Goal: Contribute content: Contribute content

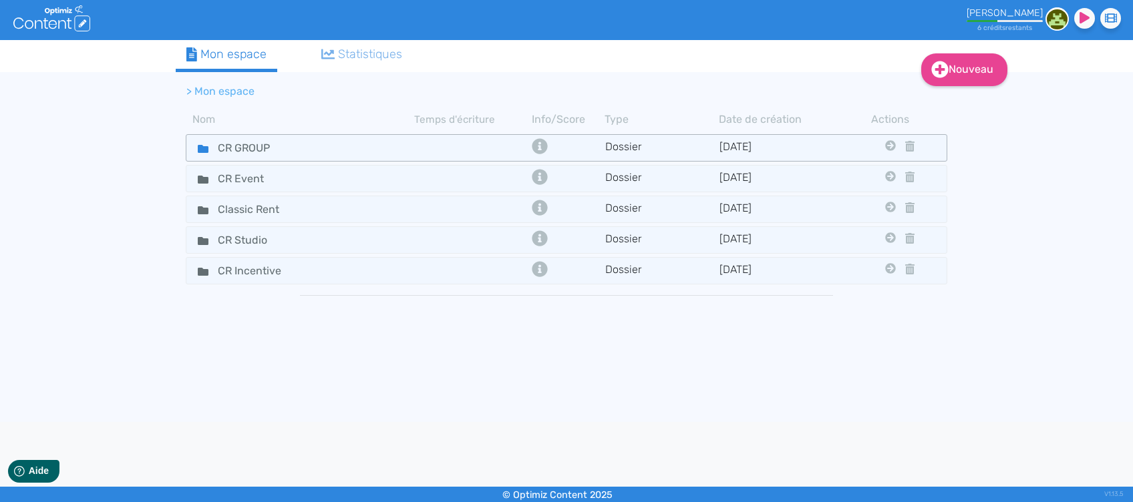
click at [312, 147] on div "CR GROUP" at bounding box center [301, 147] width 226 height 19
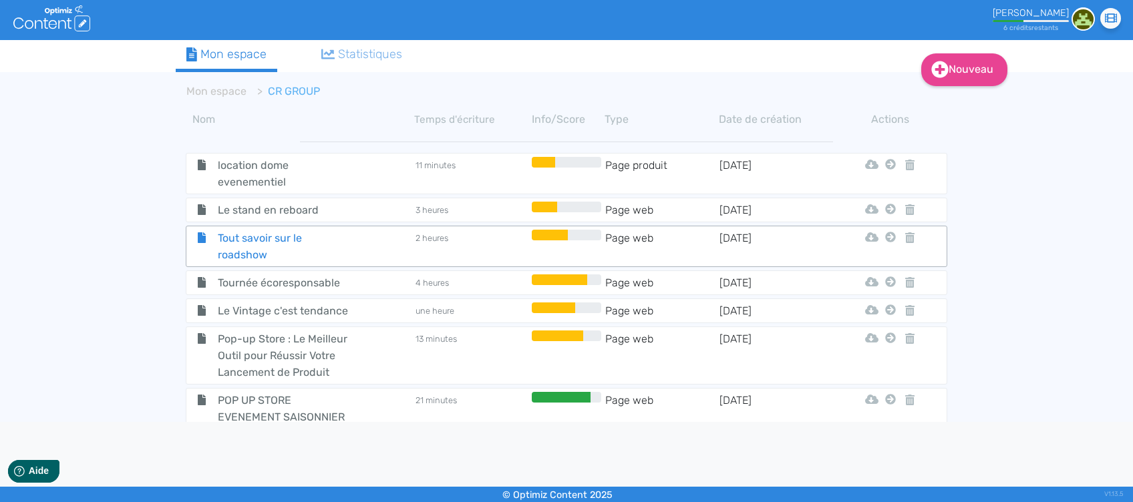
scroll to position [297, 0]
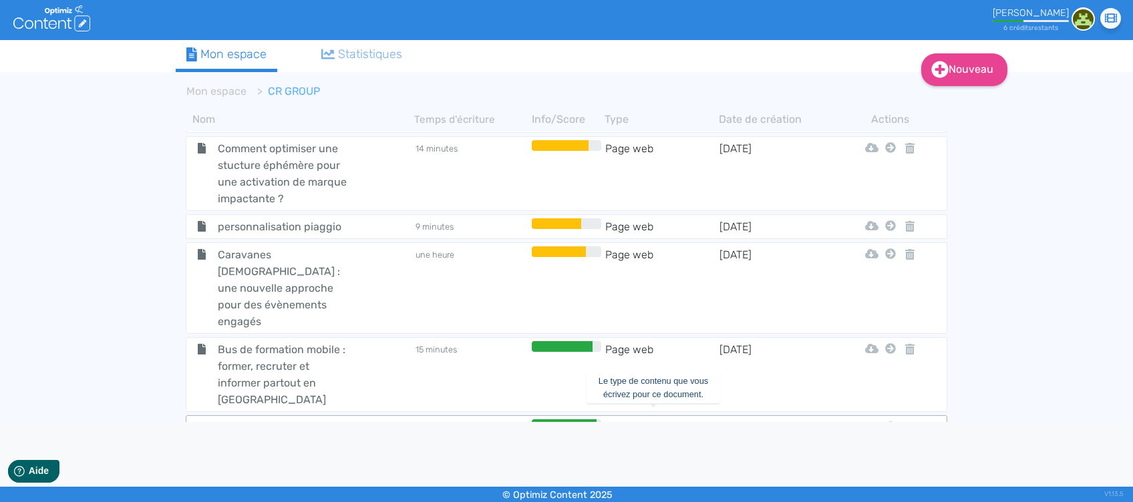
click at [647, 420] on td "Page web" at bounding box center [662, 428] width 114 height 17
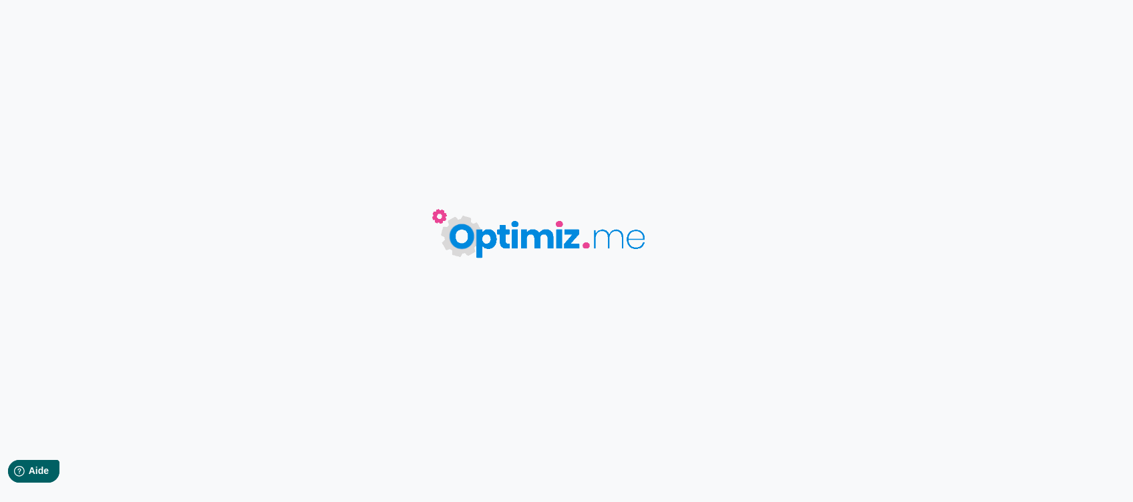
type input "pop up événementiel"
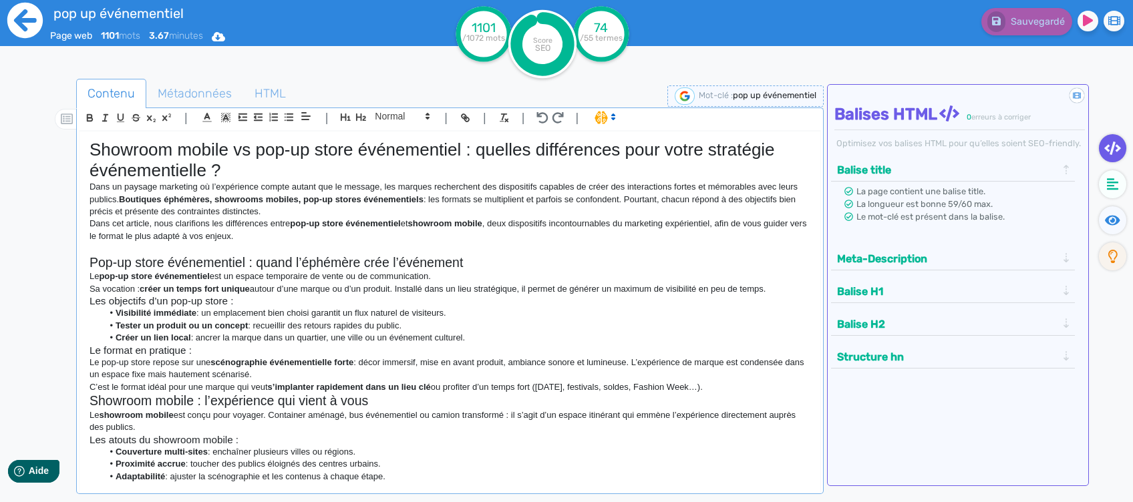
drag, startPoint x: 719, startPoint y: 467, endPoint x: 42, endPoint y: 49, distance: 796.1
click at [42, 49] on div "pop up événementiel Page web 1101 mots 3.67 minutes Html Pdf Word 1101 /1072 mo…" at bounding box center [566, 293] width 1133 height 587
copy div "Loremips dolors am con-ad elits doeiusmodtem : incidid utlaboreetd magn aliqu e…"
click at [15, 7] on icon at bounding box center [24, 20] width 35 height 35
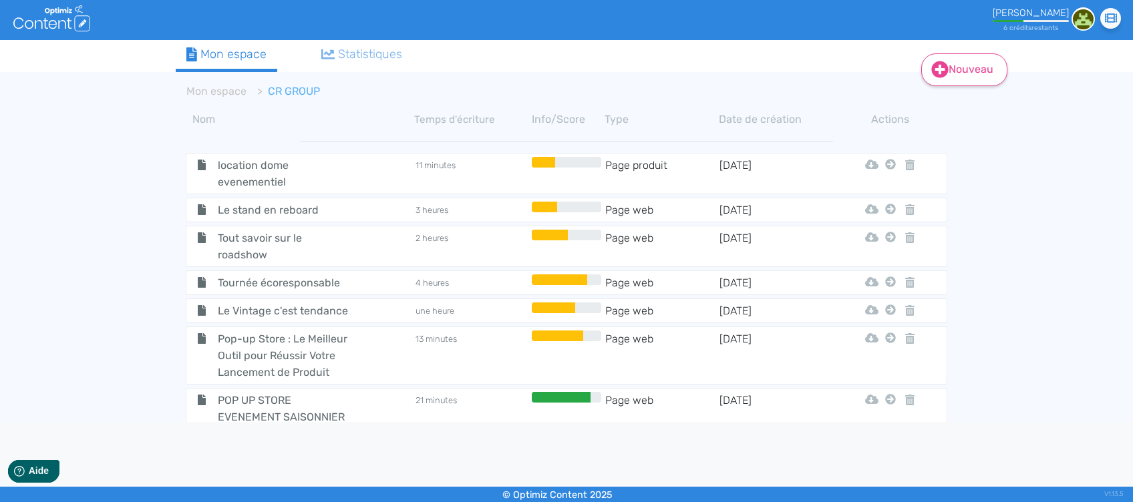
click at [959, 80] on link "Nouveau" at bounding box center [964, 69] width 86 height 33
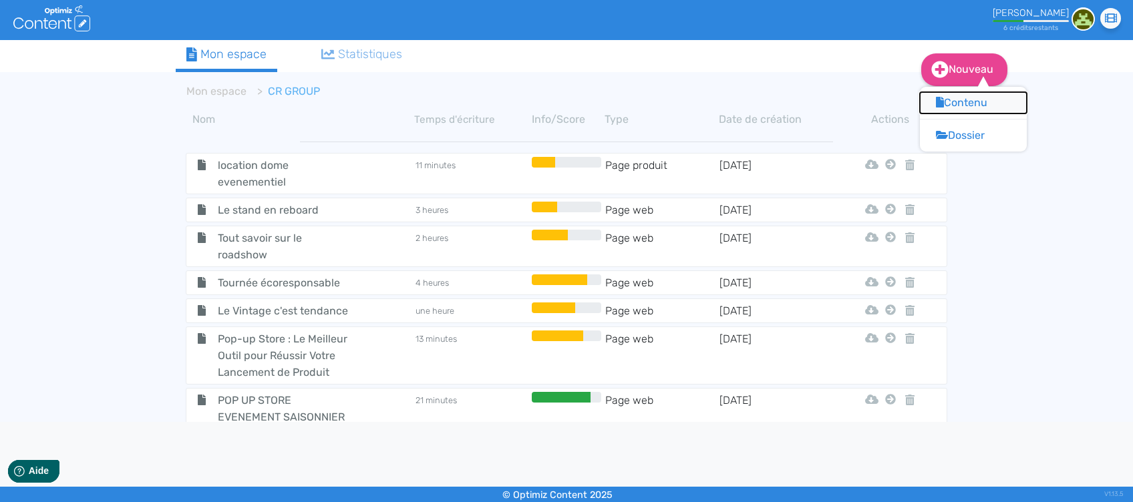
click at [976, 102] on button "Contenu" at bounding box center [973, 102] width 107 height 21
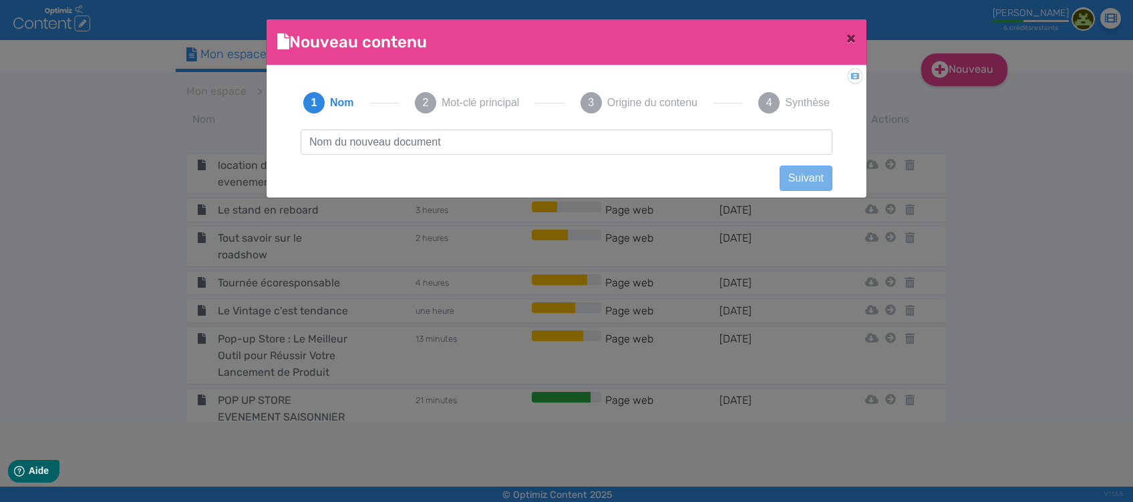
click at [411, 139] on input "text" at bounding box center [567, 142] width 532 height 25
type input "roadshow marketing expérientiel"
click button "Suivant" at bounding box center [806, 178] width 53 height 25
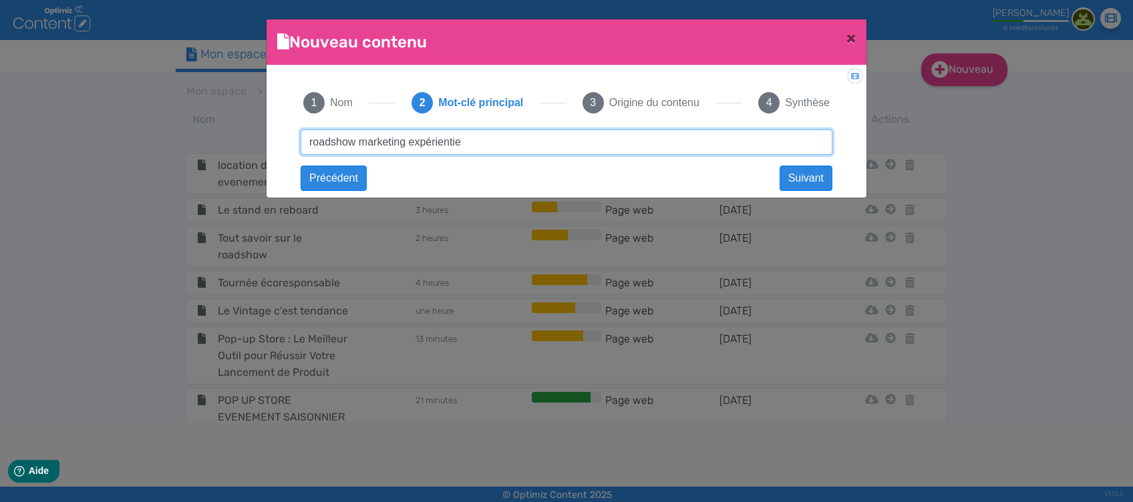
type input "roadshow marketing expérientiel"
click button "Suivant" at bounding box center [0, 0] width 0 height 0
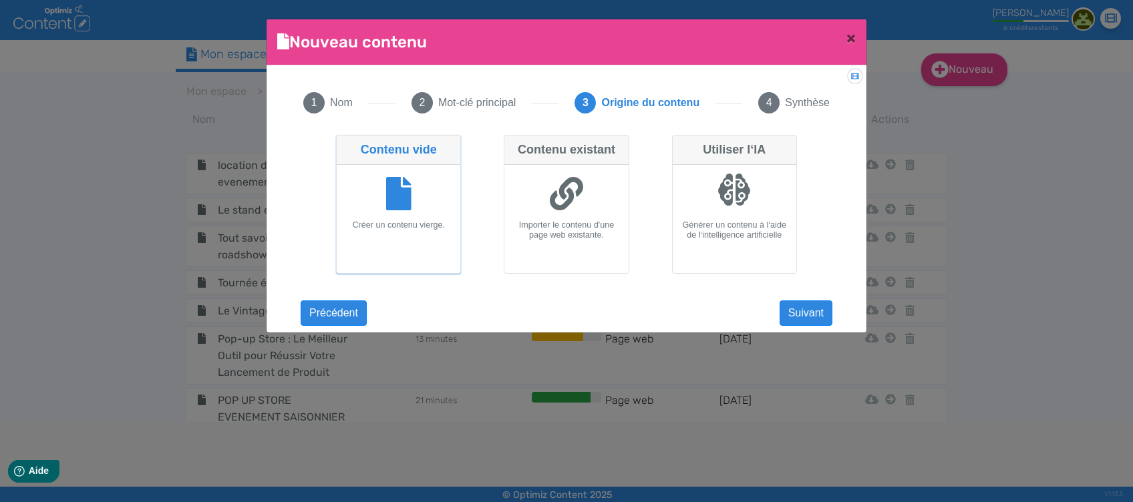
click at [403, 190] on icon at bounding box center [398, 193] width 25 height 33
click at [345, 144] on input "Contenu vide Créer un contenu vierge." at bounding box center [340, 139] width 9 height 9
click at [844, 319] on div "Didacticiel: Créer un document 1 Nom 2 Mot-clé principal 3 Origine du contenu 4…" at bounding box center [567, 194] width 600 height 259
click at [800, 315] on button "Suivant" at bounding box center [806, 313] width 53 height 25
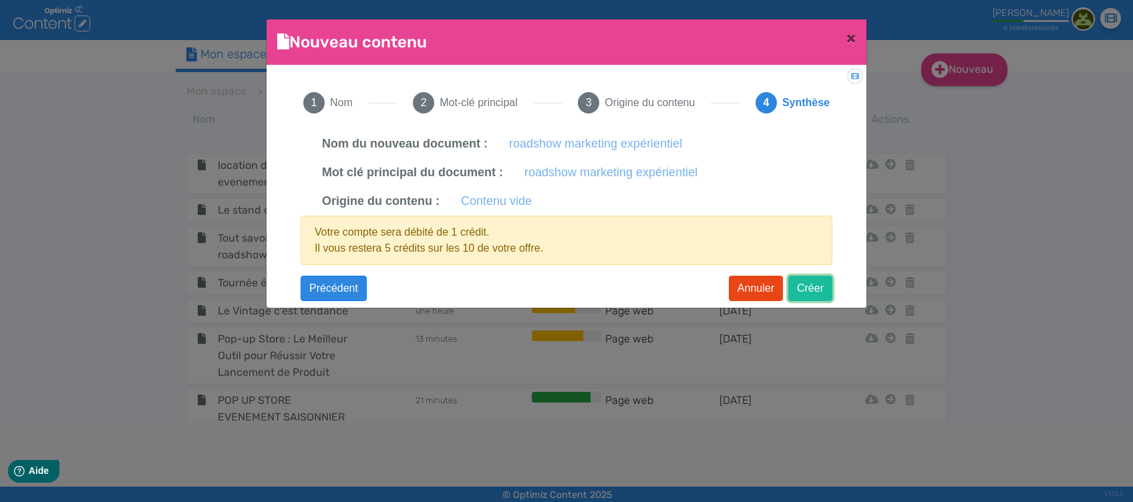
click at [811, 289] on button "Créer" at bounding box center [810, 288] width 44 height 25
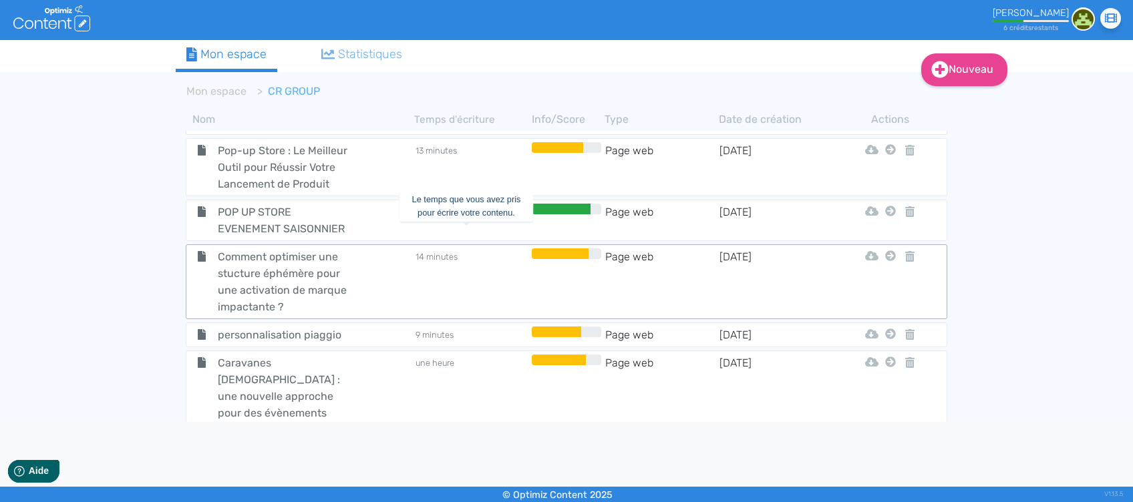
scroll to position [297, 0]
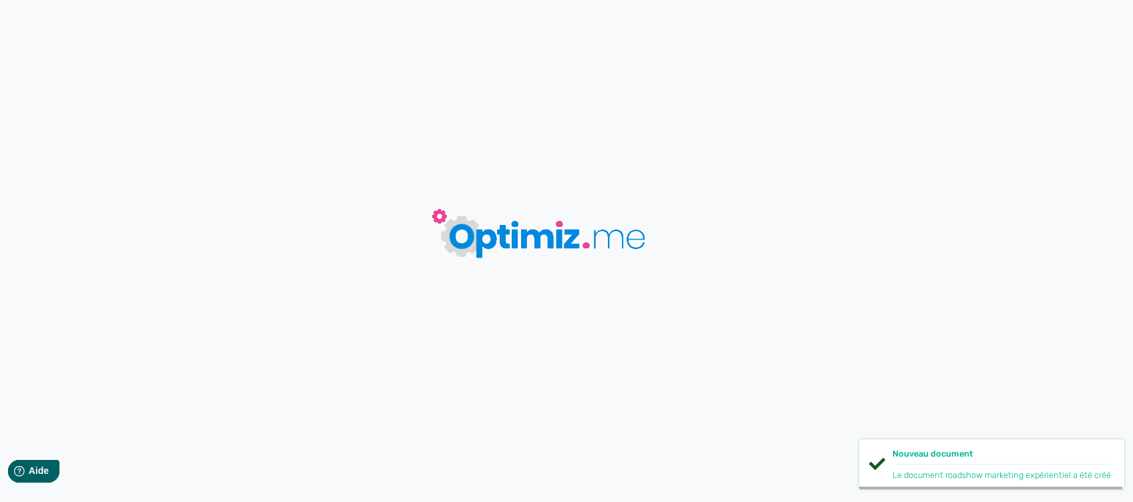
type input "roadshow marketing expérientiel"
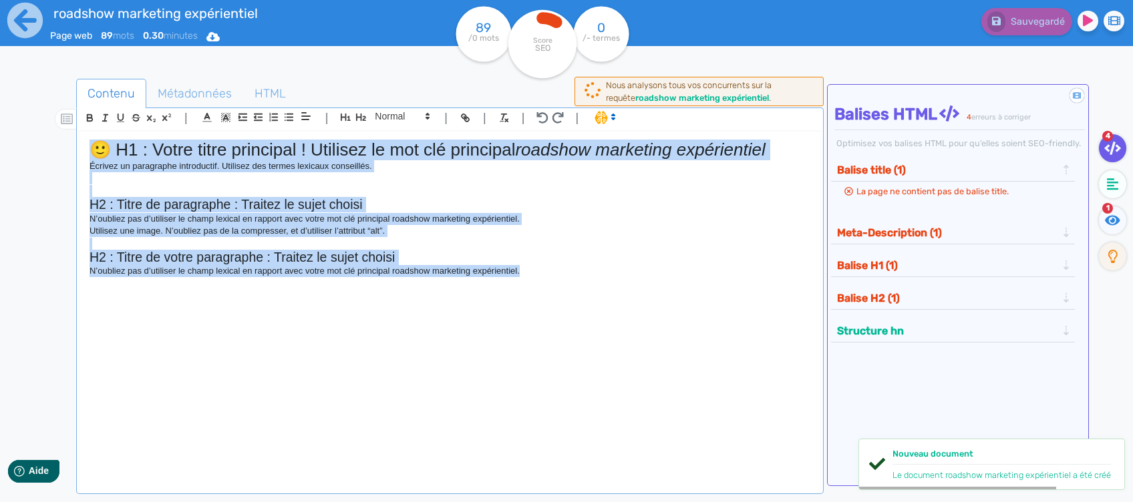
drag, startPoint x: 609, startPoint y: 326, endPoint x: -4, endPoint y: 45, distance: 674.4
click at [0, 45] on html "roadshow marketing expérientiel Page web 89 mots 0.30 minutes Html Pdf Word 89 …" at bounding box center [566, 251] width 1133 height 502
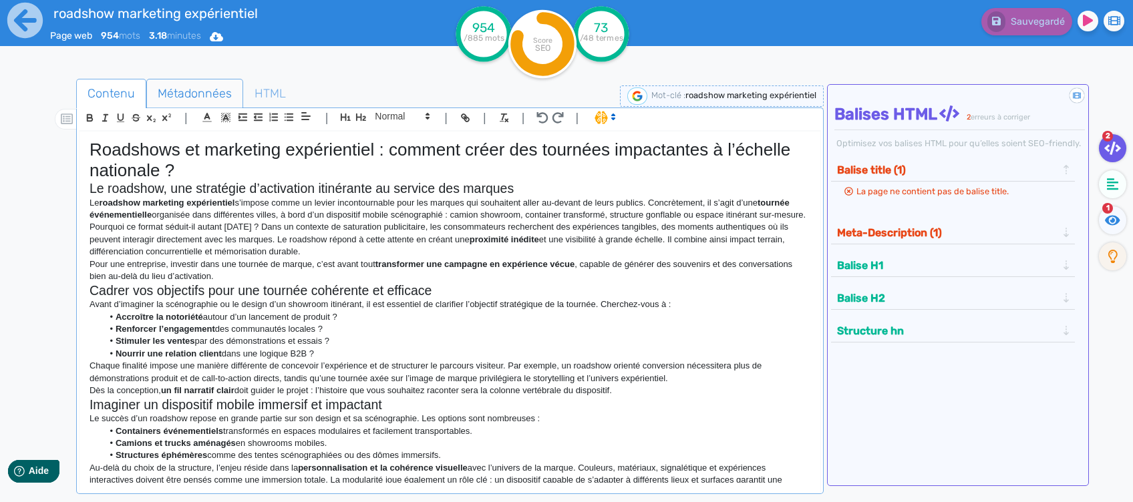
click at [197, 88] on span "Métadonnées" at bounding box center [195, 93] width 96 height 36
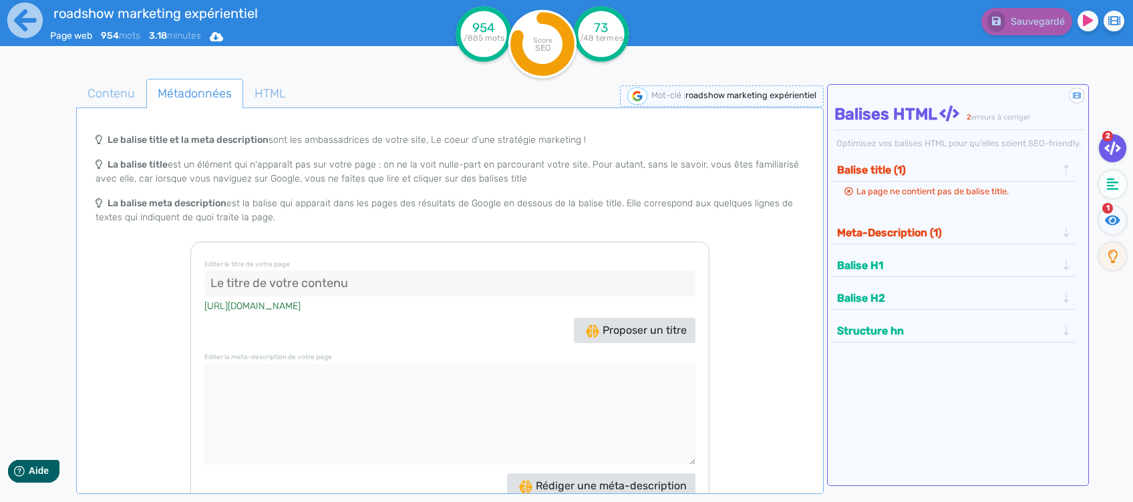
click at [312, 288] on input at bounding box center [450, 284] width 492 height 27
paste input "Roadshow marketing expérientiel : activez votre marque partout en [GEOGRAPHIC_D…"
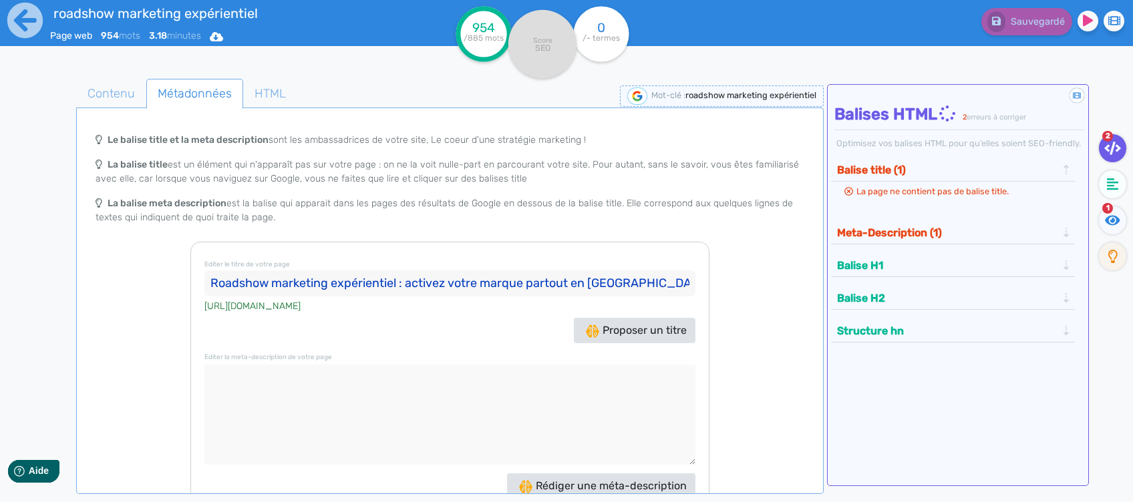
type input "Roadshow marketing expérientiel : activez votre marque partout en [GEOGRAPHIC_D…"
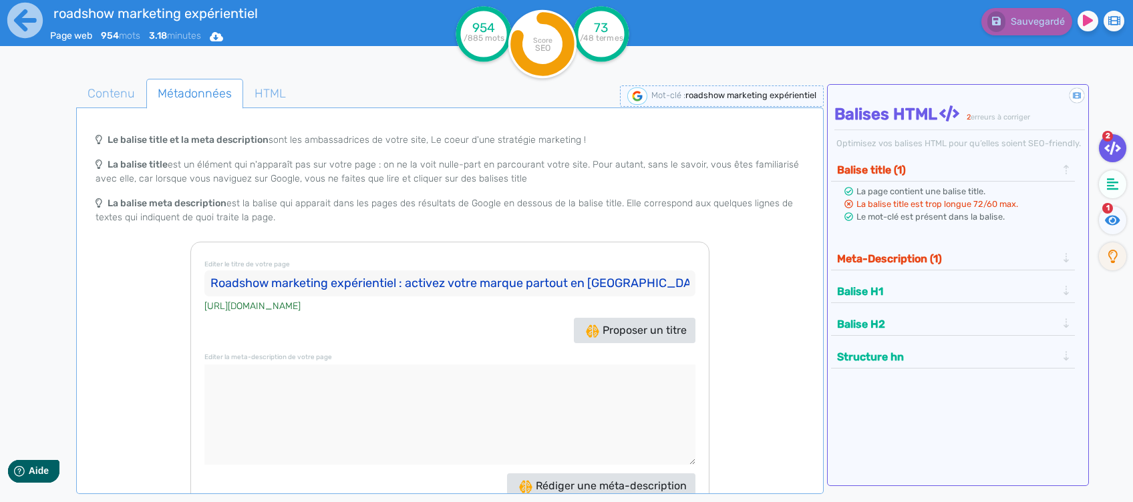
click at [449, 369] on textarea at bounding box center [450, 415] width 492 height 100
paste textarea "Découvrez comment un roadshow marketing expérientiel transforme vos tournées na…"
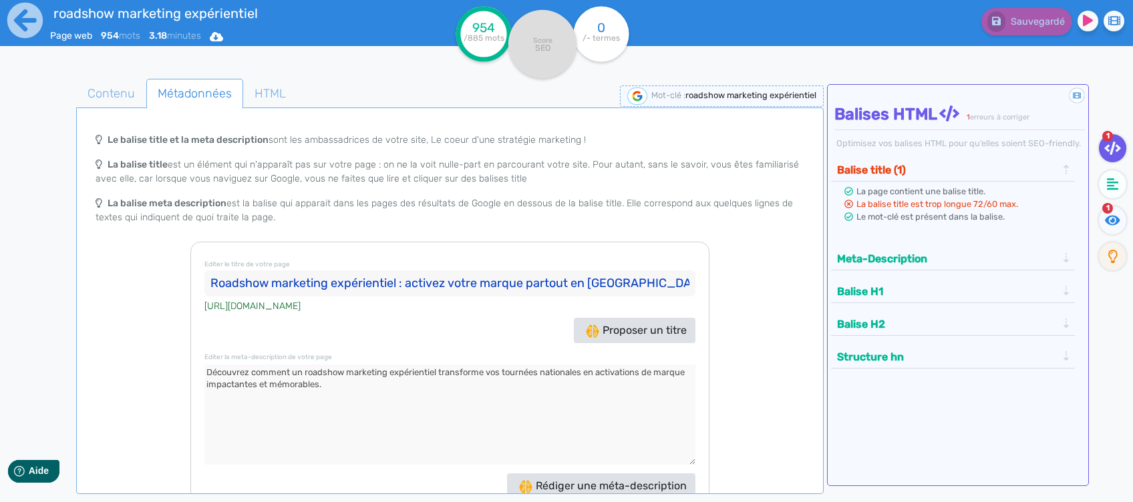
type textarea "Découvrez comment un roadshow marketing expérientiel transforme vos tournées na…"
drag, startPoint x: 635, startPoint y: 281, endPoint x: 518, endPoint y: 283, distance: 117.6
click at [518, 283] on input "Roadshow marketing expérientiel : activez votre marque partout en [GEOGRAPHIC_D…" at bounding box center [450, 284] width 492 height 27
click at [542, 281] on input "Roadshow marketing expérientiel : activez votre marque partout en [GEOGRAPHIC_D…" at bounding box center [450, 284] width 492 height 27
click at [411, 288] on input "Roadshow marketing expérientiel : activez votre marque partout en [GEOGRAPHIC_D…" at bounding box center [450, 284] width 492 height 27
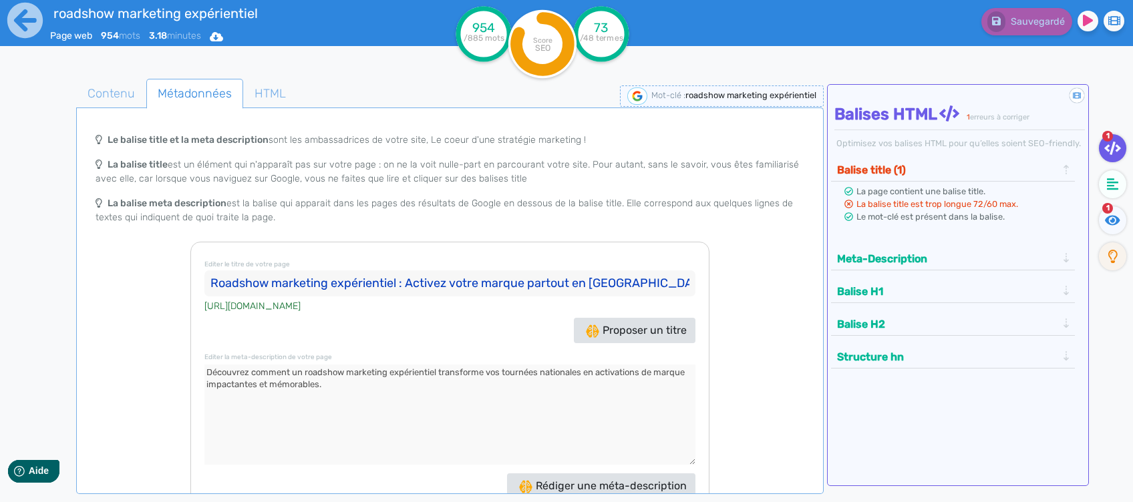
drag, startPoint x: 641, startPoint y: 283, endPoint x: 570, endPoint y: 285, distance: 70.8
click at [570, 285] on input "Roadshow marketing expérientiel : Activez votre marque partout en [GEOGRAPHIC_D…" at bounding box center [450, 284] width 492 height 27
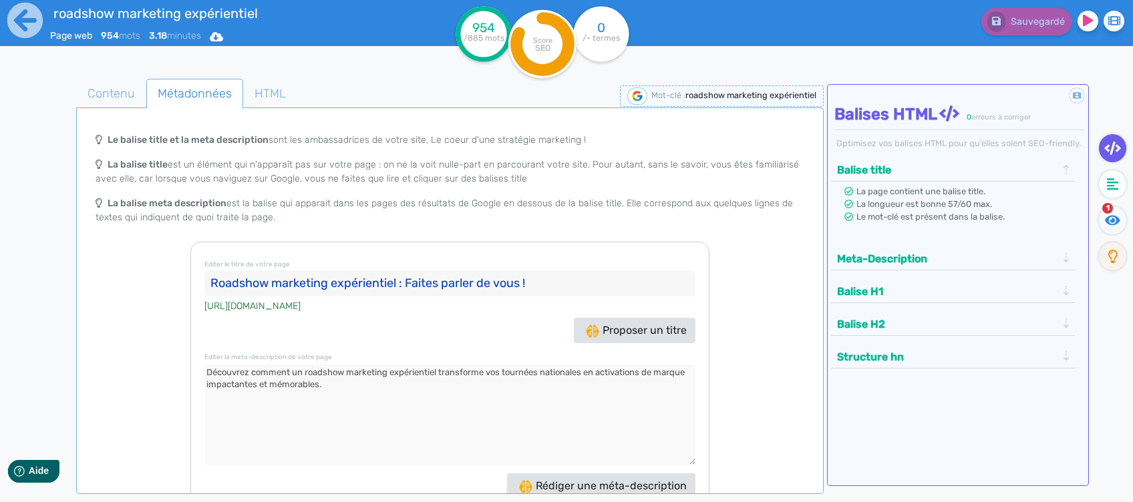
type input "Roadshow marketing expérientiel : Faites parler de vous !"
click at [387, 392] on textarea at bounding box center [450, 415] width 492 height 100
type textarea "Découvrez comment un roadshow marketing expérientiel transforme vos tournées na…"
click at [112, 108] on span "Contenu" at bounding box center [111, 93] width 69 height 36
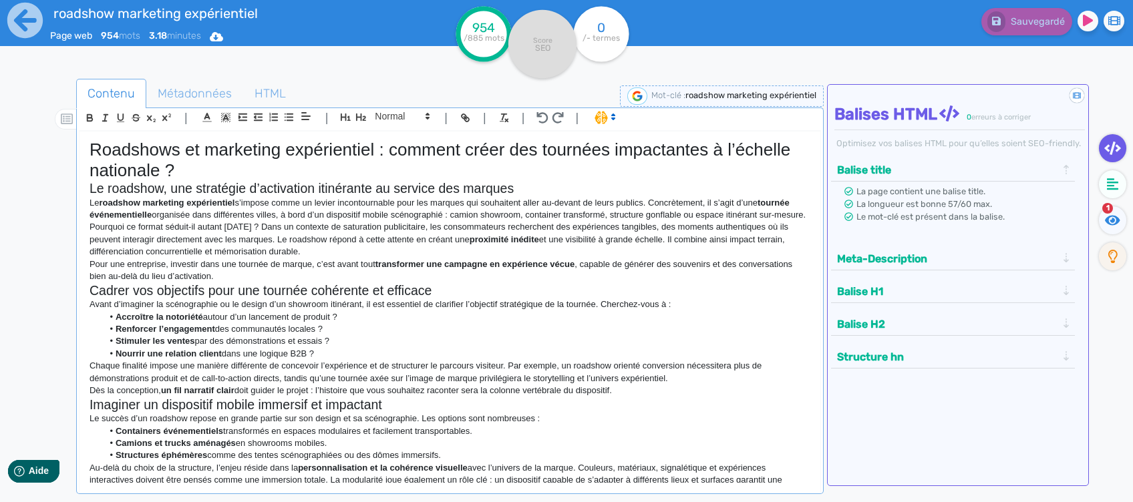
click at [224, 175] on h1 "Roadshows et marketing expérientiel : comment créer des tournées impactantes à …" at bounding box center [450, 160] width 721 height 41
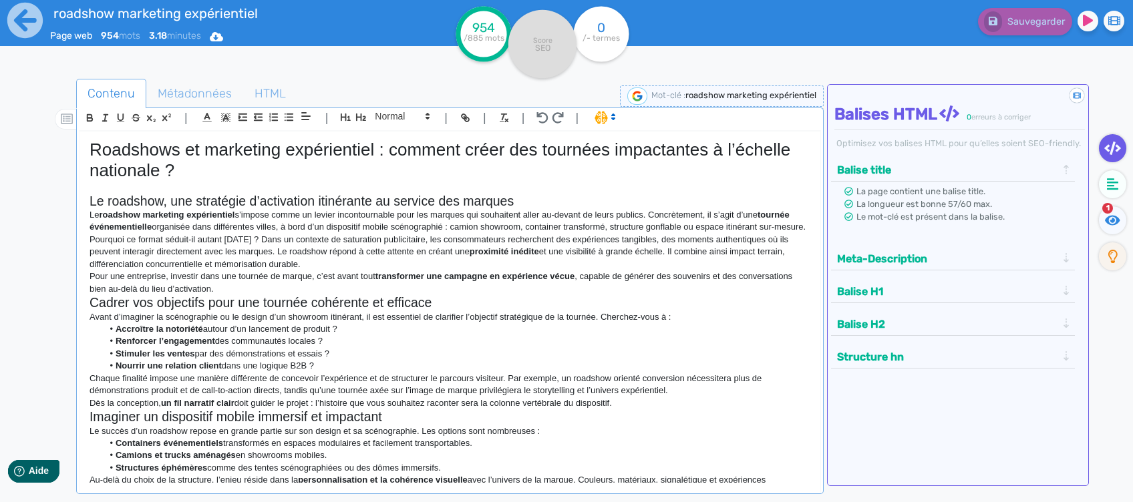
click at [386, 295] on p "Pour une entreprise, investir dans une tournée de marque, c’est avant tout tran…" at bounding box center [450, 283] width 721 height 25
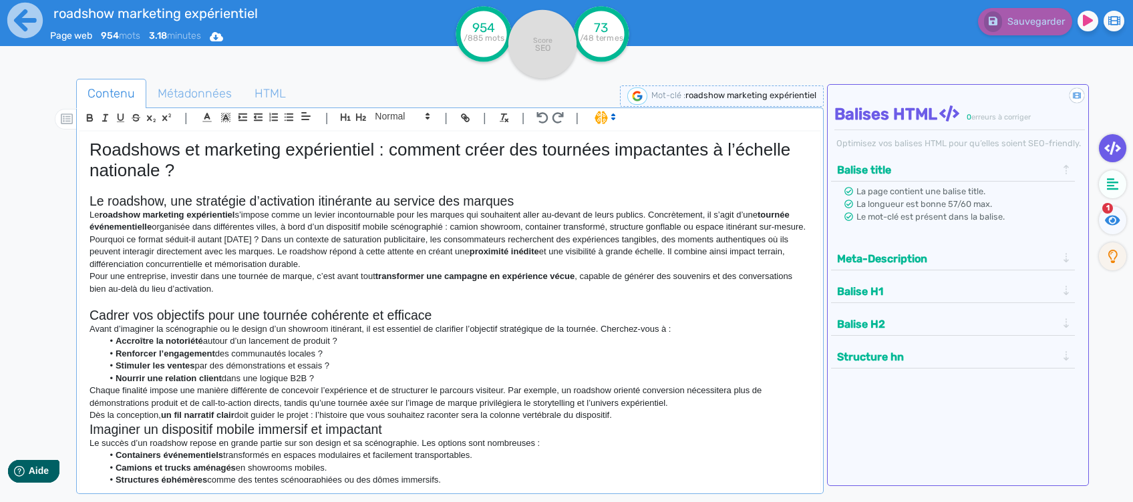
click at [531, 206] on h2 "Le roadshow, une stratégie d’activation itinérante au service des marques" at bounding box center [450, 201] width 721 height 15
drag, startPoint x: 686, startPoint y: 228, endPoint x: 610, endPoint y: 226, distance: 76.2
click at [610, 226] on p "Le roadshow marketing expérientiel s’impose comme un levier incontournable pour…" at bounding box center [450, 221] width 721 height 25
click at [275, 246] on p "Pourquoi ce format séduit-il autant [DATE] ? Dans un contexte de saturation pub…" at bounding box center [450, 252] width 721 height 37
click at [276, 240] on p "Pourquoi ce format séduit-il autant [DATE] ? Dans un contexte de saturation pub…" at bounding box center [450, 252] width 721 height 37
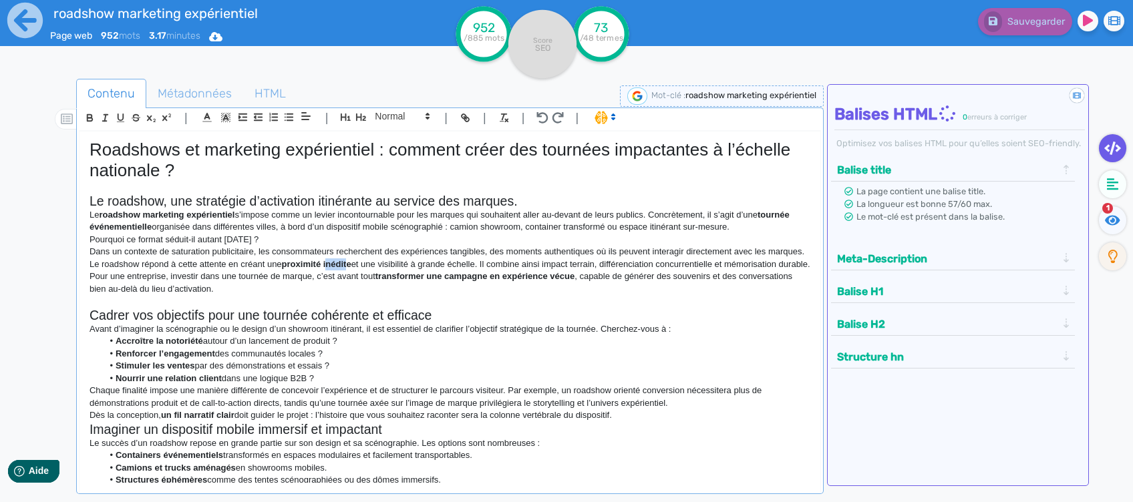
drag, startPoint x: 389, startPoint y: 262, endPoint x: 365, endPoint y: 259, distance: 24.2
click at [351, 259] on strong "proximité inédite" at bounding box center [316, 264] width 69 height 10
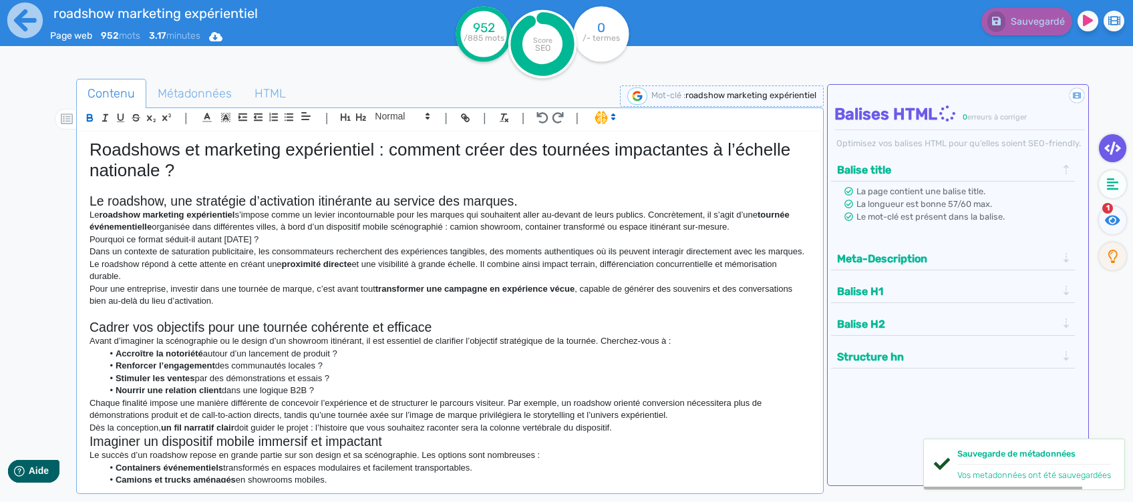
click at [316, 287] on p "Pour une entreprise, investir dans une tournée de marque, c’est avant tout tran…" at bounding box center [450, 295] width 721 height 25
click at [449, 326] on h2 "Cadrer vos objectifs pour une tournée cohérente et efficace" at bounding box center [450, 327] width 721 height 15
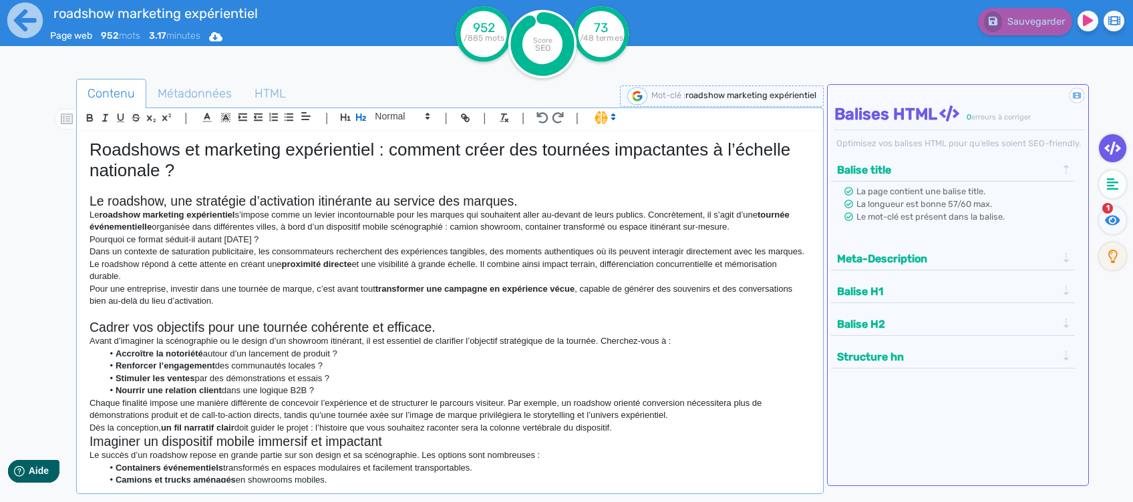
click at [601, 339] on p "Avant d’imaginer la scénographie ou le design d’un showroom itinérant, il est e…" at bounding box center [450, 341] width 721 height 12
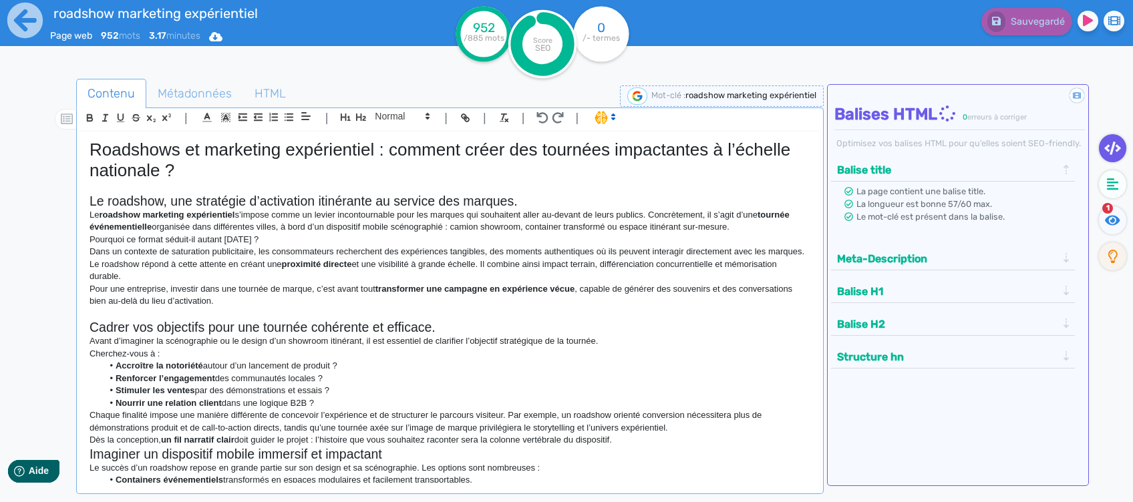
click at [146, 347] on p "Avant d’imaginer la scénographie ou le design d’un showroom itinérant, il est e…" at bounding box center [450, 341] width 721 height 12
click at [148, 352] on p "Cherchez-vous à :" at bounding box center [450, 354] width 721 height 12
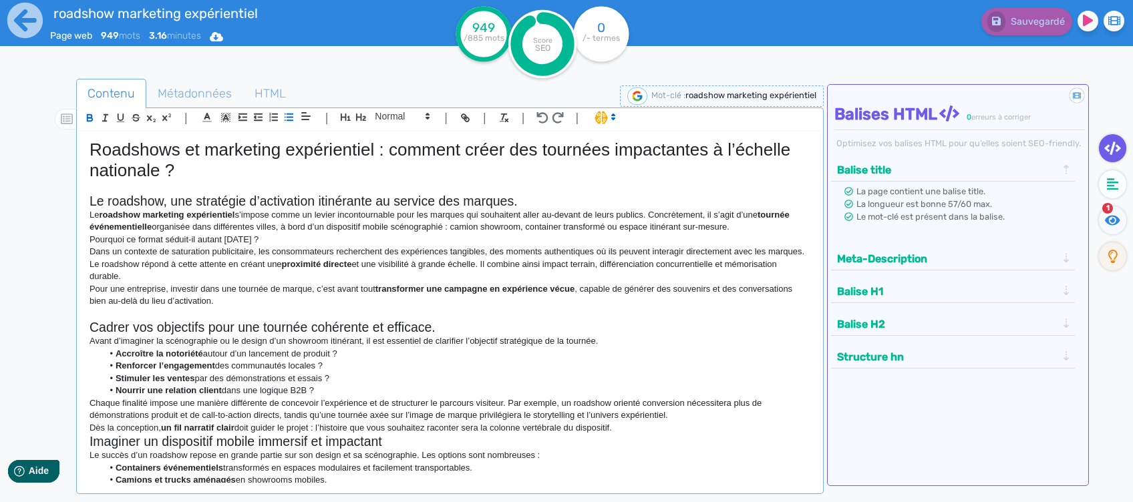
click at [650, 334] on h2 "Cadrer vos objectifs pour une tournée cohérente et efficace." at bounding box center [450, 327] width 721 height 15
click at [650, 337] on p "Avant d’imaginer la scénographie ou le design d’un showroom itinérant, il est e…" at bounding box center [450, 341] width 721 height 12
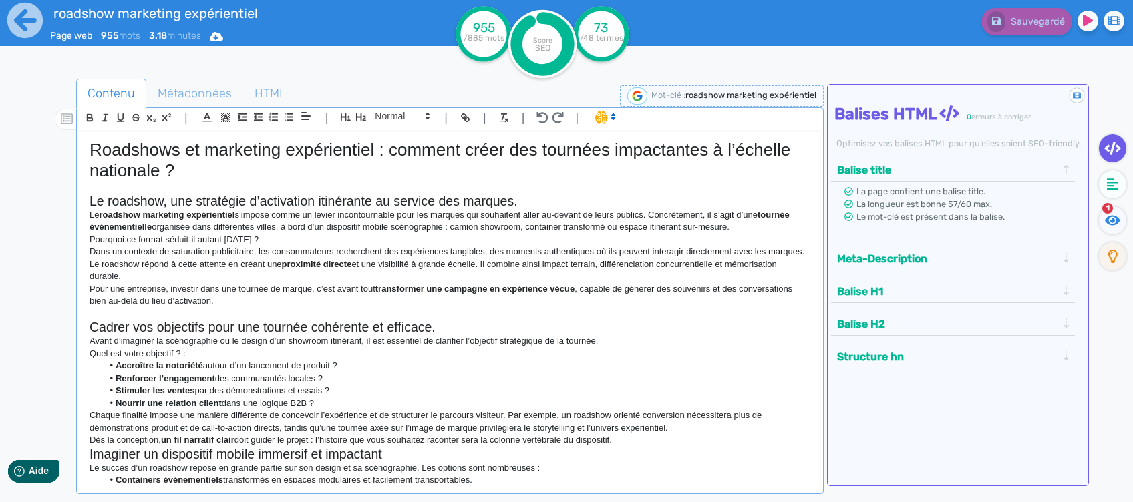
click at [180, 355] on p "Quel est votre objectif ? :" at bounding box center [450, 354] width 721 height 12
click at [340, 401] on li "Nourrir une relation client dans une logique B2B ?" at bounding box center [456, 403] width 708 height 12
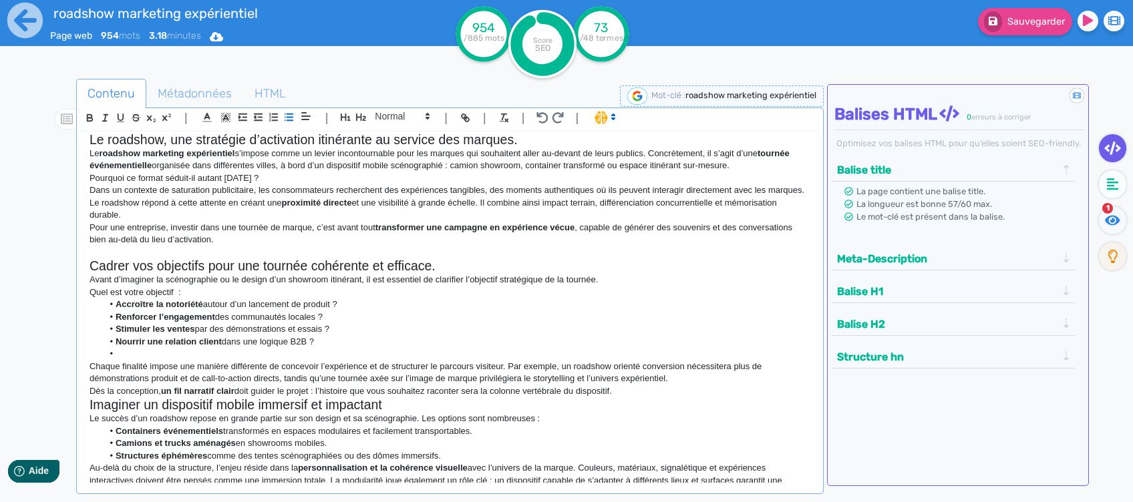
scroll to position [89, 0]
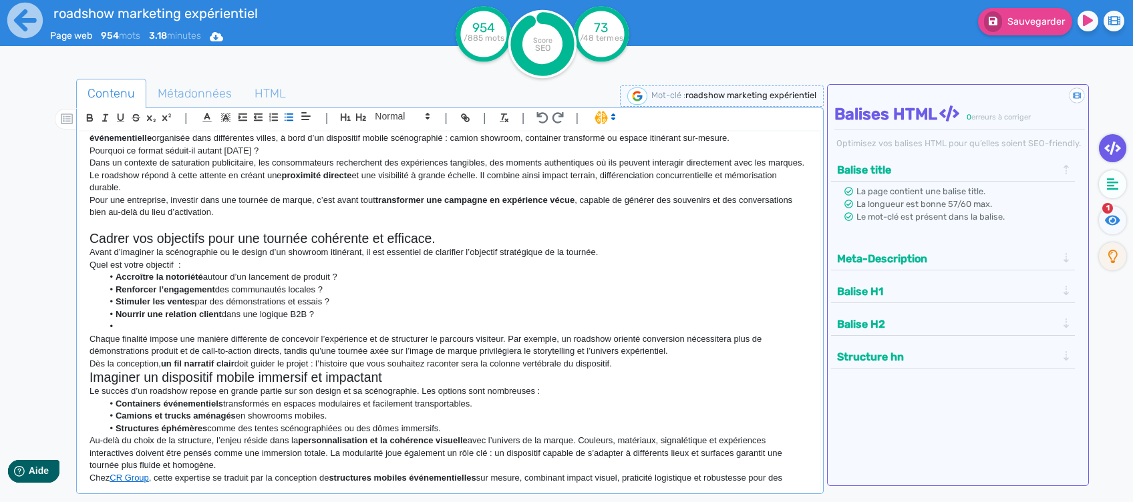
click at [508, 343] on p "Chaque finalité impose une manière différente de concevoir l’expérience et de s…" at bounding box center [450, 345] width 721 height 25
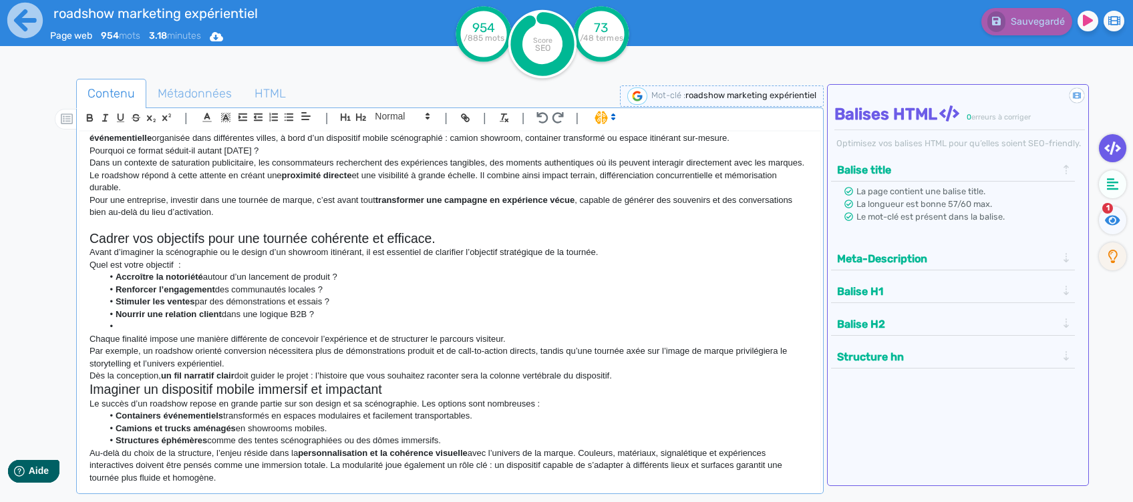
click at [460, 351] on p "Par exemple, un roadshow orienté conversion nécessitera plus de démonstrations …" at bounding box center [450, 357] width 721 height 25
click at [510, 353] on p "Par exemple, un roadshow orienté conversion nécessitera plus de démonstrations …" at bounding box center [450, 357] width 721 height 25
click at [543, 354] on p "Par exemple, un roadshow orienté conversion nécessitera plus de démonstrations …" at bounding box center [450, 357] width 721 height 25
click at [621, 365] on p "Par exemple, un roadshow orienté conversion nécessitera plus de démonstrations …" at bounding box center [450, 357] width 721 height 25
click at [627, 372] on p "Dès la conception, un fil narratif clair doit guider le projet : l’histoire que…" at bounding box center [450, 376] width 721 height 12
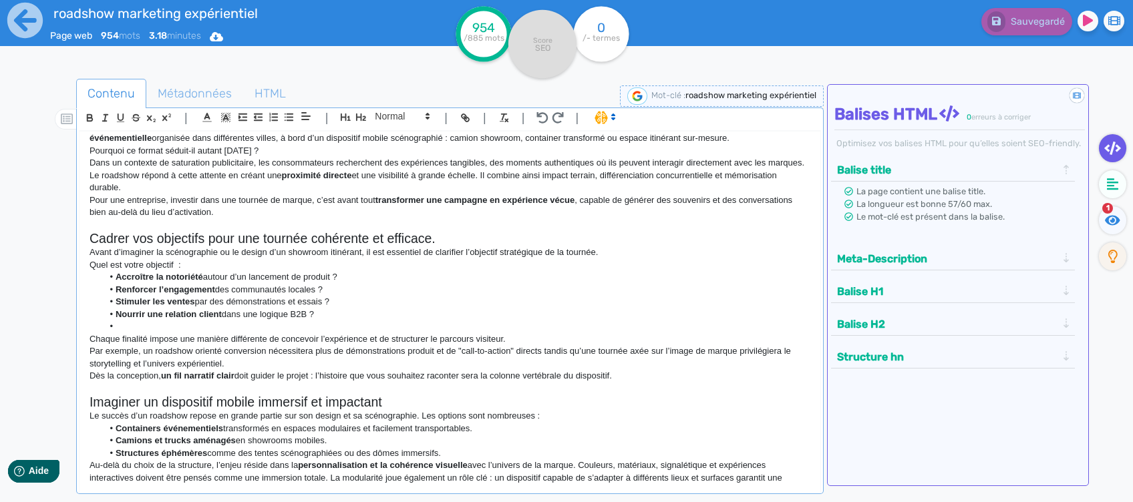
click at [627, 371] on p "Dès la conception, un fil narratif clair doit guider le projet : l’histoire que…" at bounding box center [450, 376] width 721 height 12
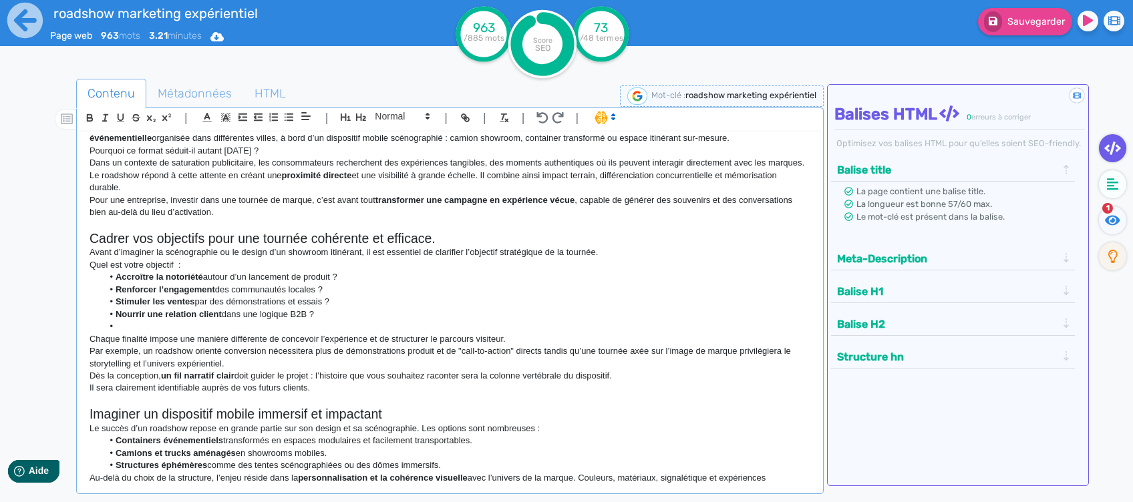
click at [627, 371] on p "Dès la conception, un fil narratif clair doit guider le projet : l’histoire que…" at bounding box center [450, 376] width 721 height 12
drag, startPoint x: 192, startPoint y: 388, endPoint x: 130, endPoint y: 385, distance: 62.9
click at [123, 385] on p "Elle servira à l'identification directement de vos futurs clients." at bounding box center [450, 388] width 721 height 12
click at [134, 385] on p "Elle servira à l'identification directement de vos futurs clients." at bounding box center [450, 388] width 721 height 12
click at [153, 385] on p "Elle servira à à l'identification directement de vos futurs clients." at bounding box center [450, 388] width 721 height 12
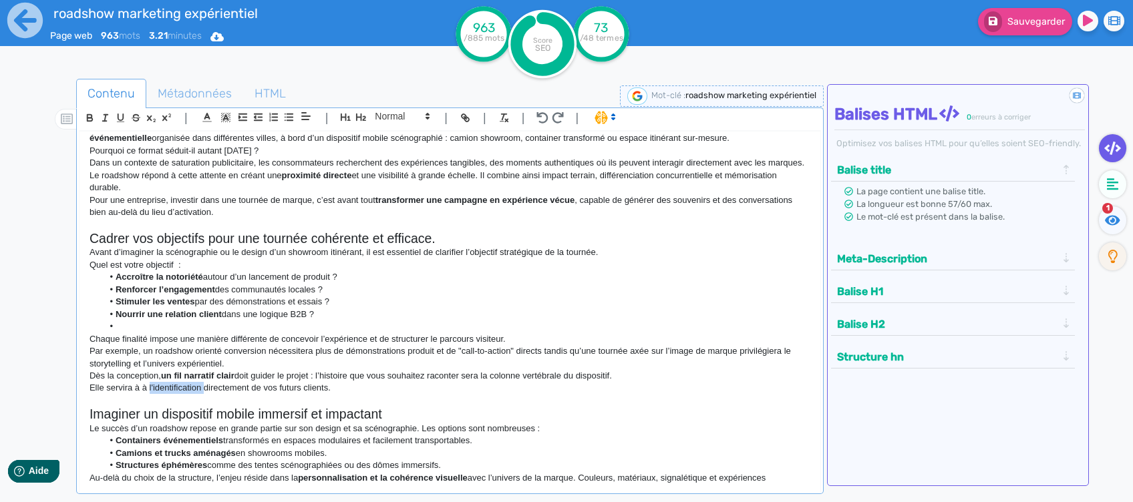
click at [153, 385] on p "Elle servira à à l'identification directement de vos futurs clients." at bounding box center [450, 388] width 721 height 12
click at [180, 333] on p "Chaque finalité impose une manière différente de concevoir l’expérience et de s…" at bounding box center [450, 339] width 721 height 12
click at [188, 329] on li at bounding box center [456, 327] width 708 height 12
click at [199, 385] on p "Elle servira à à l'identification directement de vos futurs clients." at bounding box center [450, 388] width 721 height 12
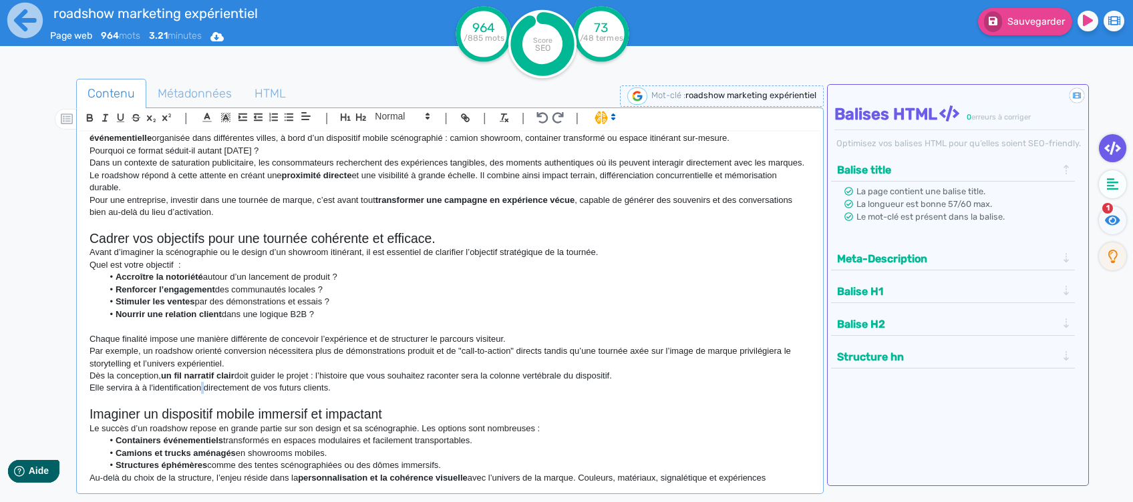
click at [199, 385] on p "Elle servira à à l'identification directement de vos futurs clients." at bounding box center [450, 388] width 721 height 12
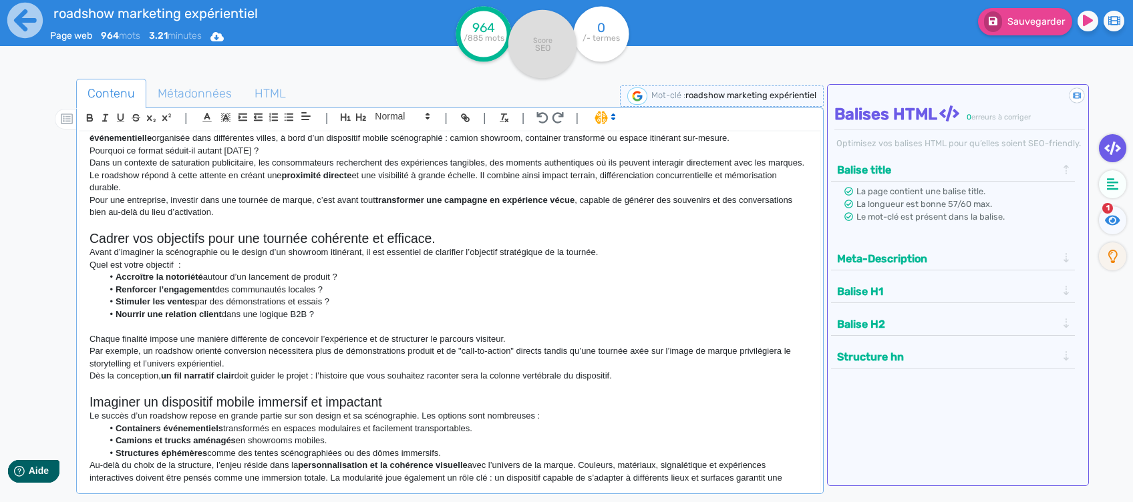
scroll to position [178, 0]
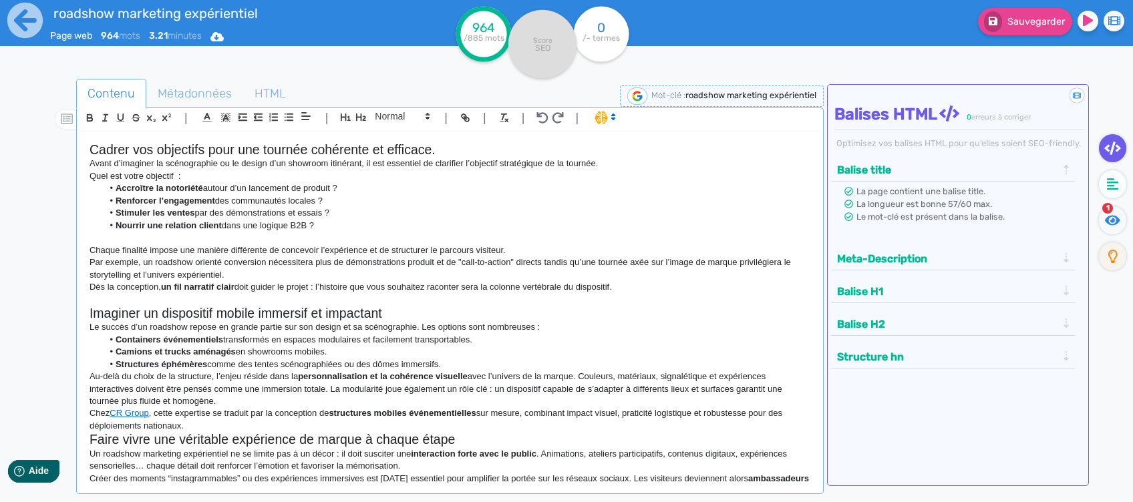
click at [415, 309] on h2 "Imaginer un dispositif mobile immersif et impactant" at bounding box center [450, 313] width 721 height 15
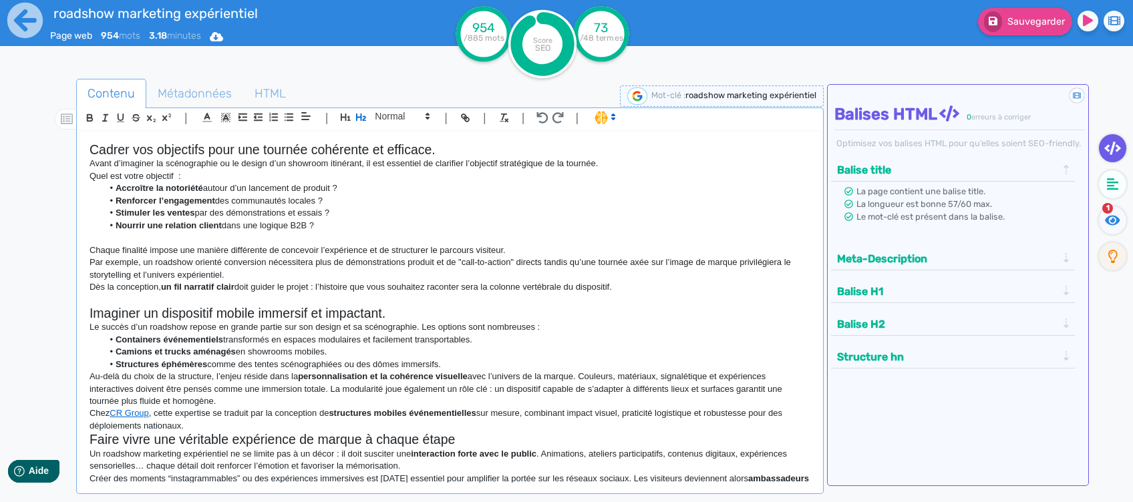
click at [421, 331] on p "Le succès d’un roadshow repose en grande partie sur son design et sa scénograph…" at bounding box center [450, 327] width 721 height 12
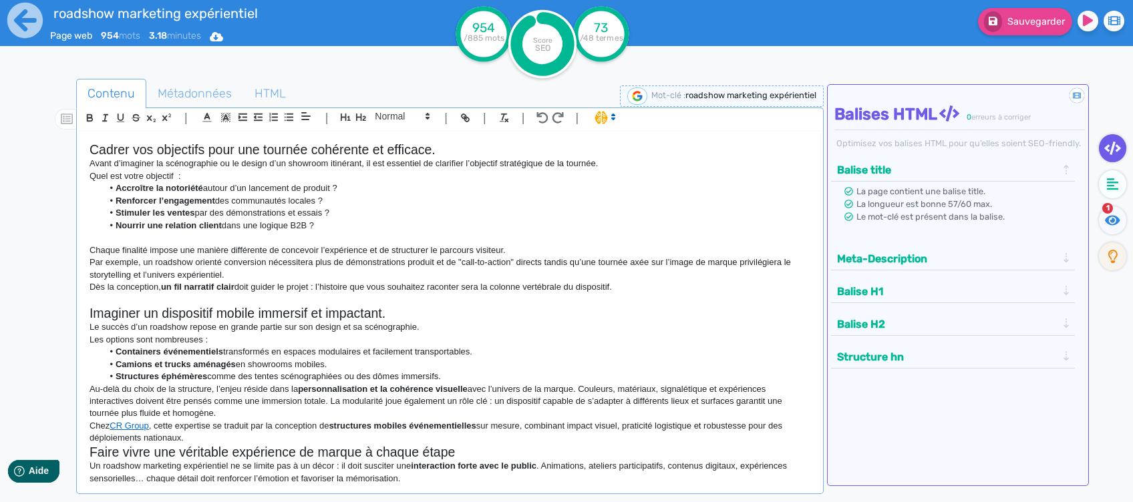
click at [485, 374] on li "Structures éphémères comme des tentes scénographiées ou des dômes immersifs." at bounding box center [456, 377] width 708 height 12
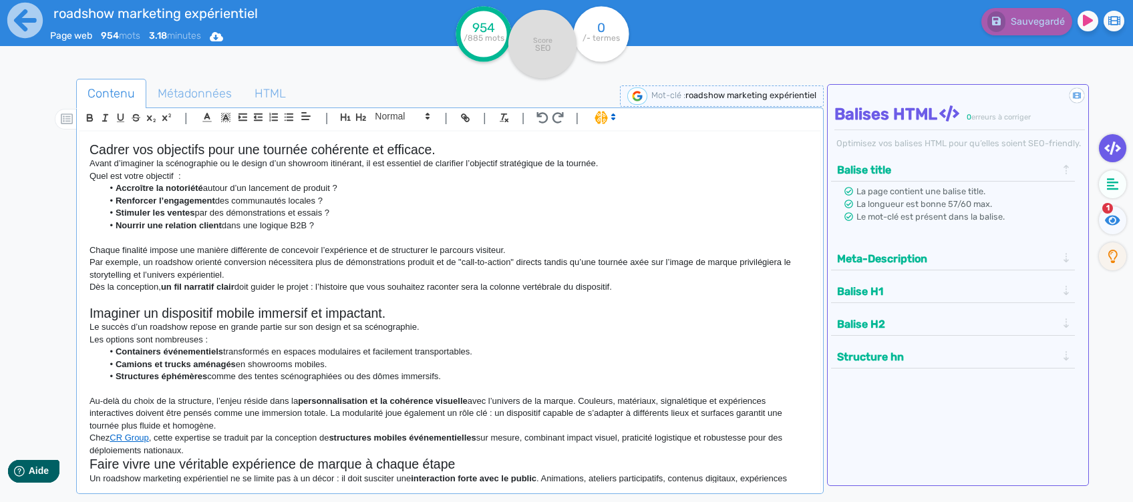
click at [194, 436] on p "Chez CR Group , cette expertise se traduit par la conception de structures mobi…" at bounding box center [450, 444] width 721 height 25
click at [222, 431] on p "Au-delà du choix de la structure, l’enjeu réside dans la personnalisation et la…" at bounding box center [450, 413] width 721 height 37
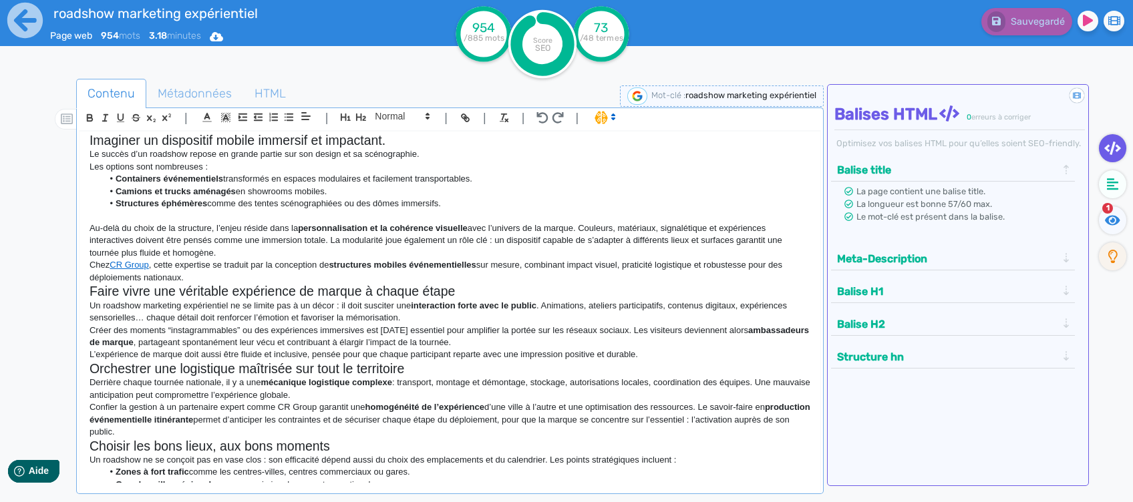
scroll to position [356, 0]
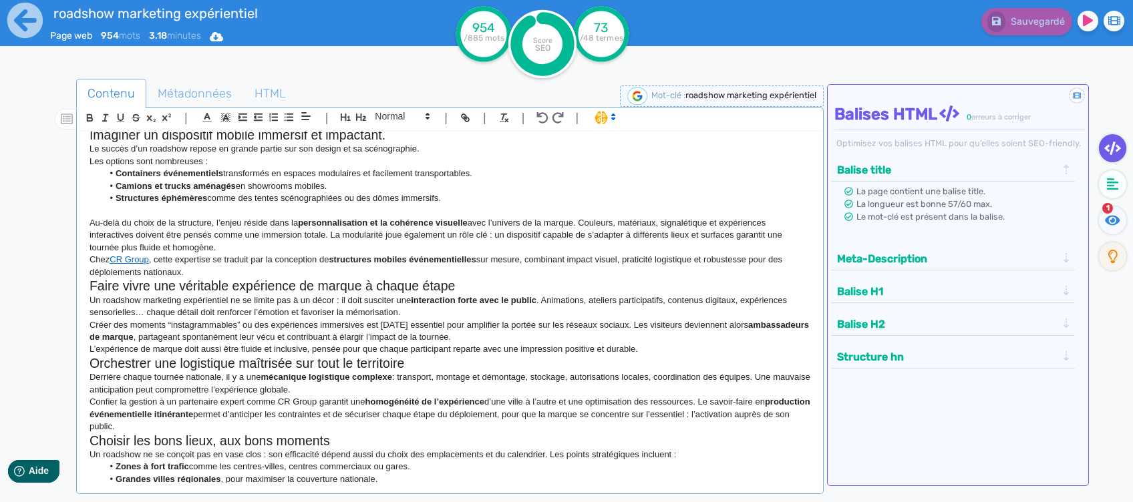
click at [221, 271] on p "Chez CR Group , cette expertise se traduit par la conception de structures mobi…" at bounding box center [450, 266] width 721 height 25
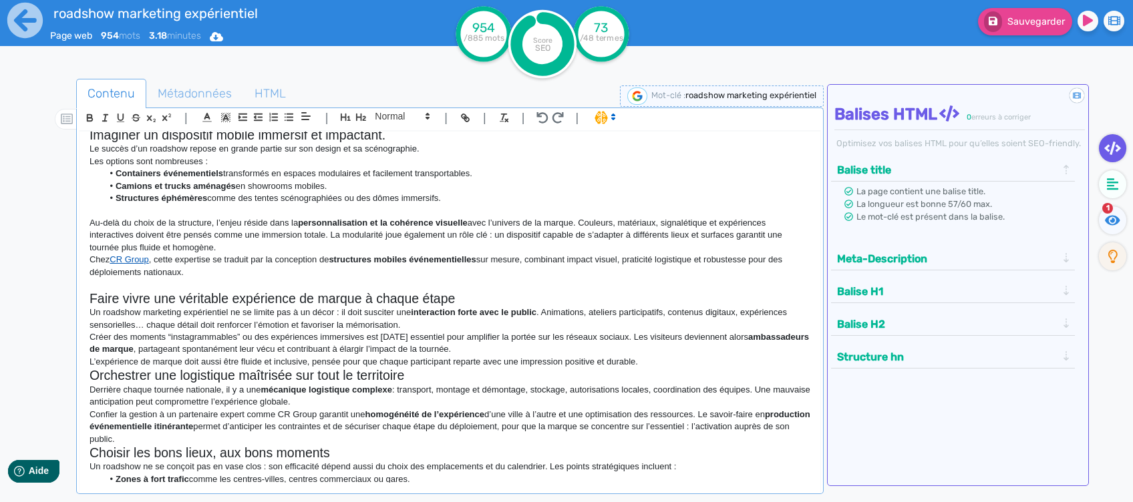
click at [141, 257] on link "CR Group" at bounding box center [129, 260] width 39 height 10
click at [270, 287] on link at bounding box center [280, 284] width 53 height 10
click at [645, 357] on p "L’expérience de marque doit aussi être fluide et inclusive, pensée pour que cha…" at bounding box center [450, 362] width 721 height 12
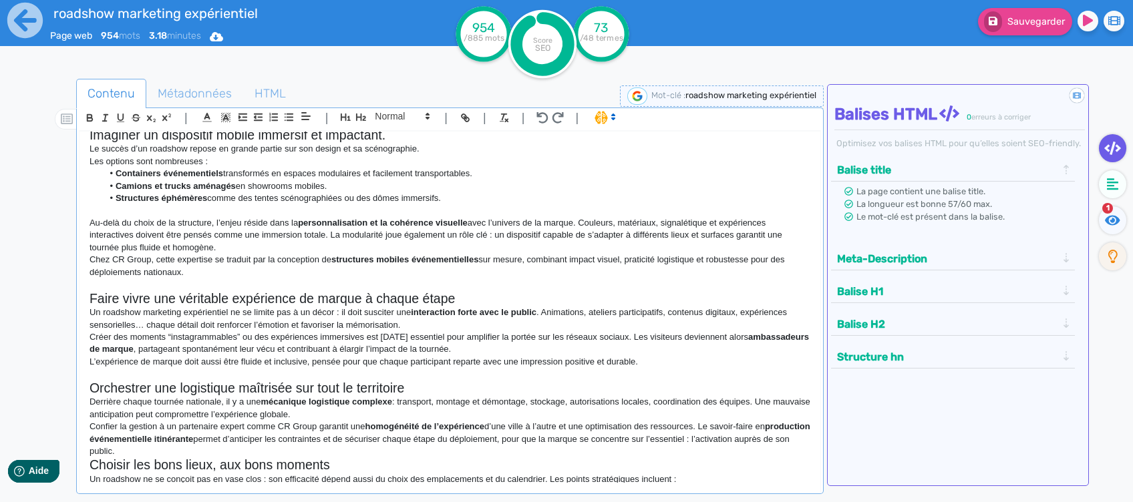
click at [452, 312] on strong "interaction forte avec le public" at bounding box center [474, 312] width 126 height 10
click at [467, 299] on h2 "Faire vivre une véritable expérience de marque à chaque étape" at bounding box center [450, 298] width 721 height 15
click at [430, 379] on p at bounding box center [450, 374] width 721 height 12
click at [419, 385] on h2 "Orchestrer une logistique maîtrisée sur tout le territoire" at bounding box center [450, 388] width 721 height 15
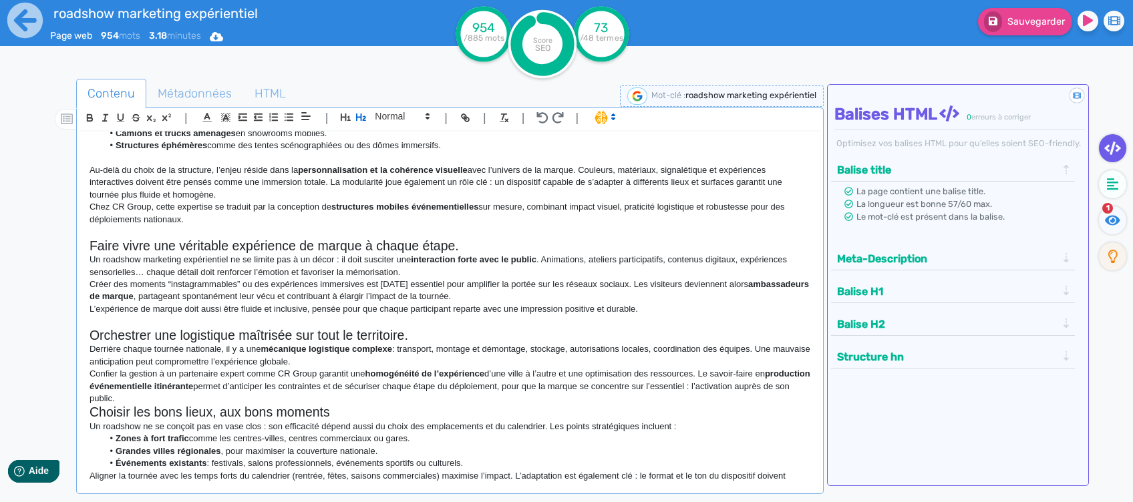
scroll to position [445, 0]
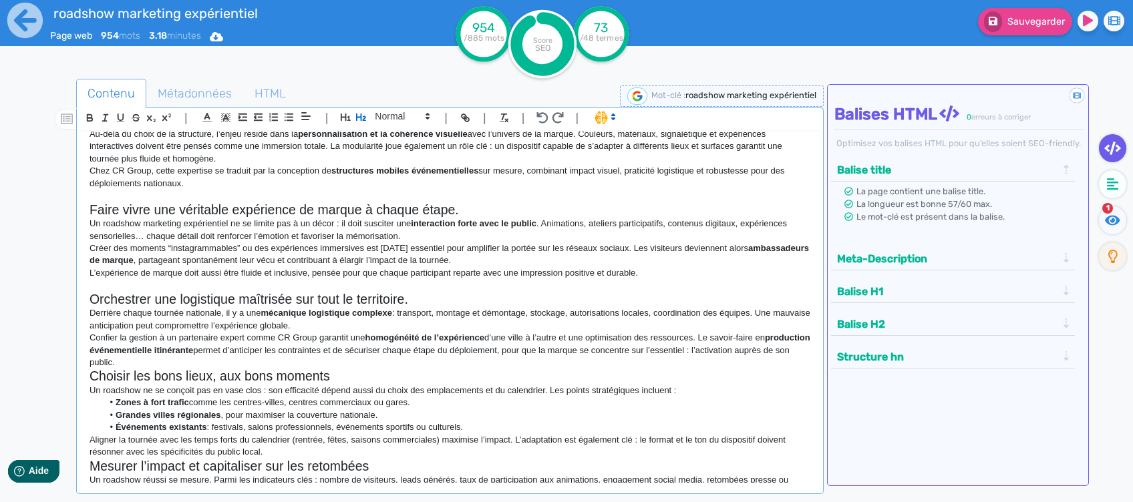
click at [758, 312] on p "Derrière chaque tournée nationale, il y a une mécanique logistique complexe : t…" at bounding box center [450, 319] width 721 height 25
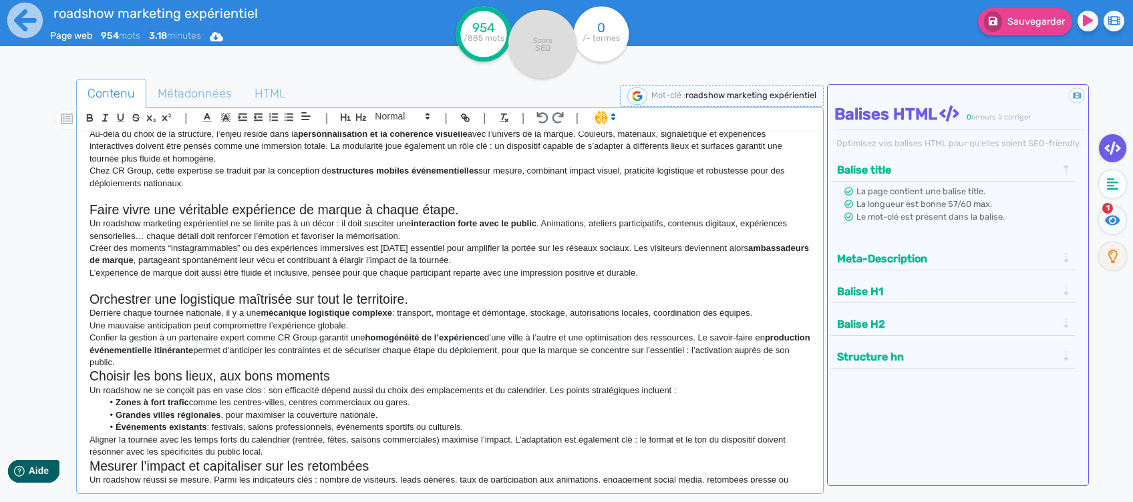
click at [239, 360] on p "Confier la gestion à un partenaire expert comme CR Group garantit une homogénéi…" at bounding box center [450, 350] width 721 height 37
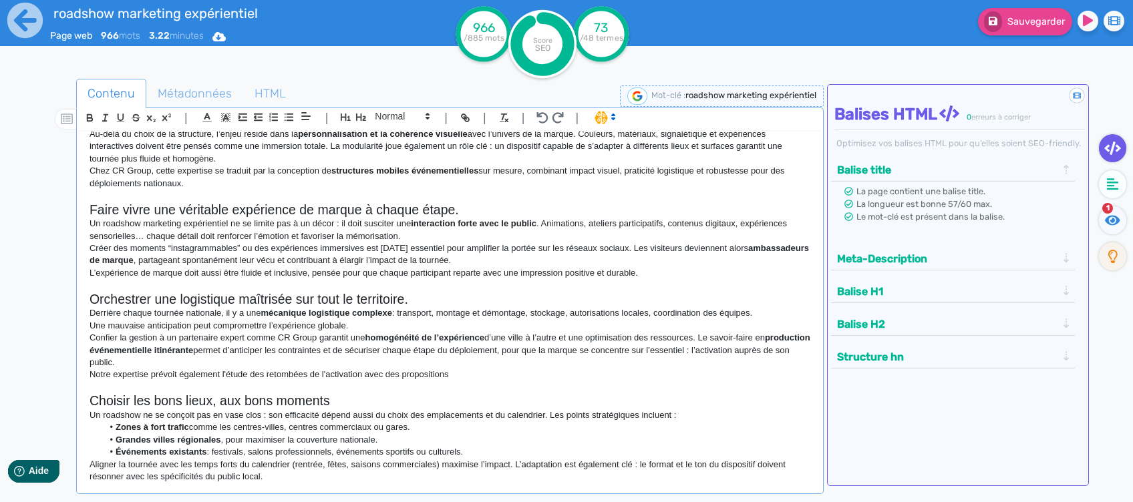
click at [449, 375] on p "Notre expertise prévoit également l'étude des retombées de l'activation avec de…" at bounding box center [450, 375] width 721 height 12
click at [464, 379] on p "Notre expertise prévoit également l'étude des retombées de l'activation avec de…" at bounding box center [450, 375] width 721 height 12
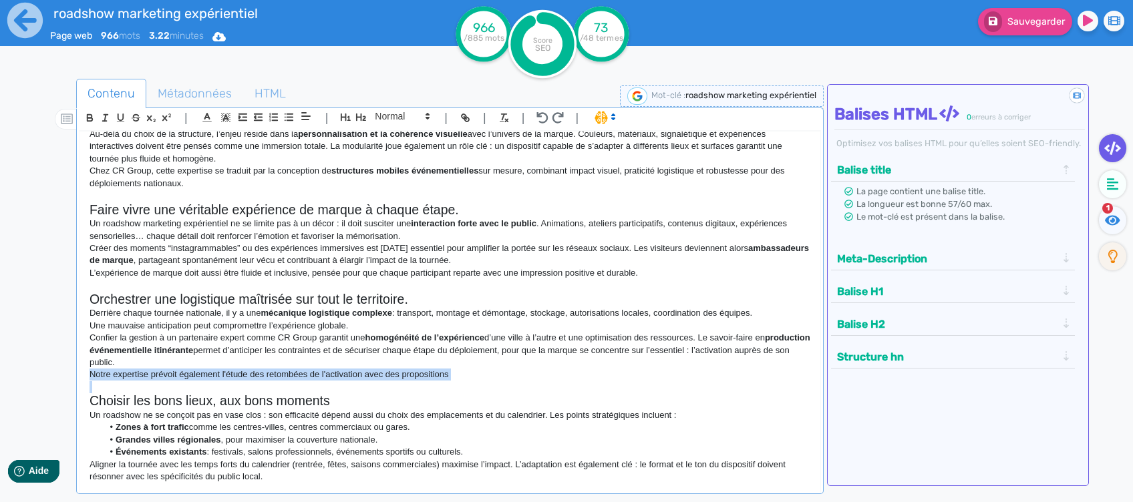
click at [464, 379] on p "Notre expertise prévoit également l'étude des retombées de l'activation avec de…" at bounding box center [450, 375] width 721 height 12
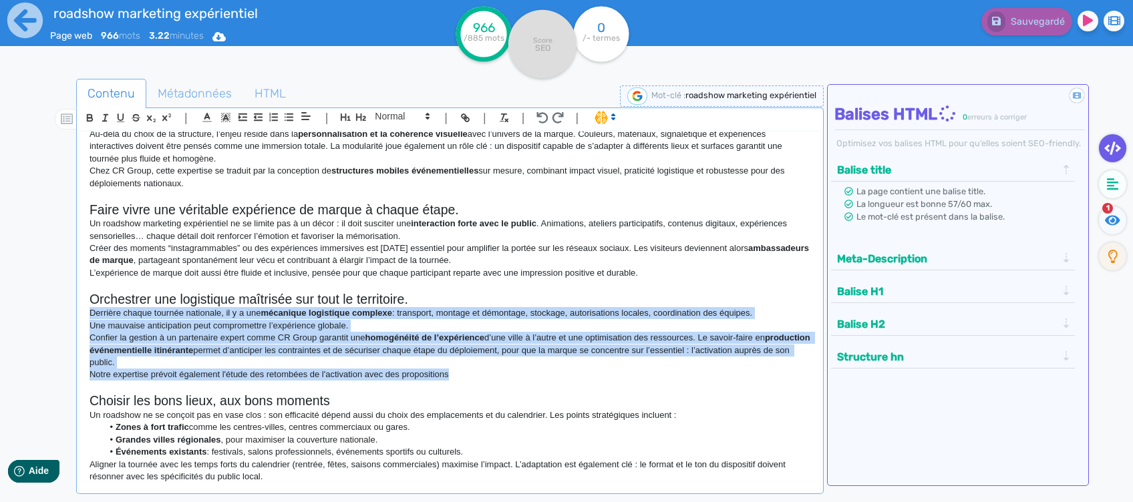
drag, startPoint x: 492, startPoint y: 379, endPoint x: 84, endPoint y: 315, distance: 413.2
click at [84, 315] on div "Roadshows et marketing expérientiel : comment créer des tournées impactantes à …" at bounding box center [449, 307] width 741 height 351
copy div "Derrière chaque tournée nationale, il y a une mécanique logistique complexe : t…"
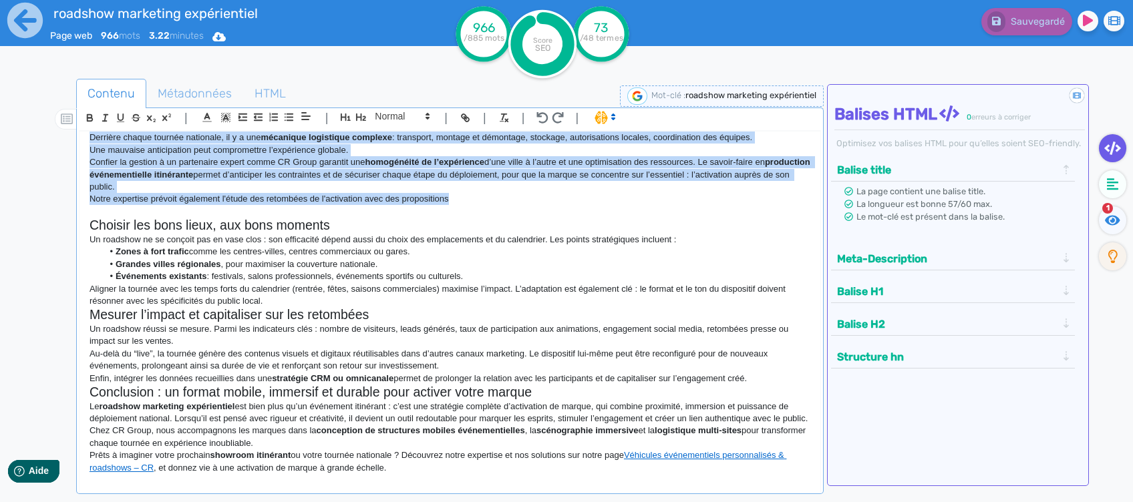
scroll to position [632, 0]
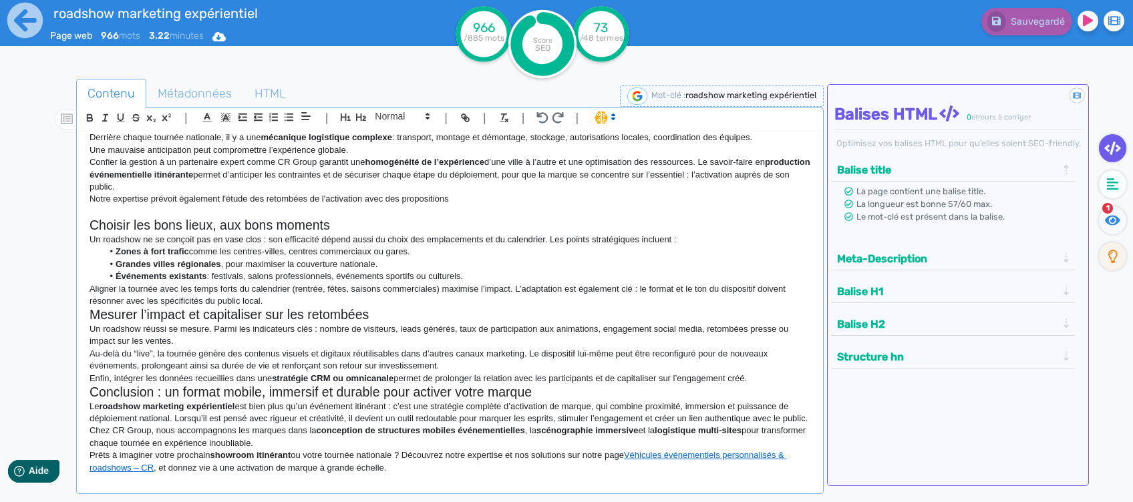
click at [428, 218] on h2 "Choisir les bons lieux, aux bons moments" at bounding box center [450, 225] width 721 height 15
click at [456, 193] on p "Notre expertise prévoit également l'étude des retombées de l'activation avec de…" at bounding box center [450, 199] width 721 height 12
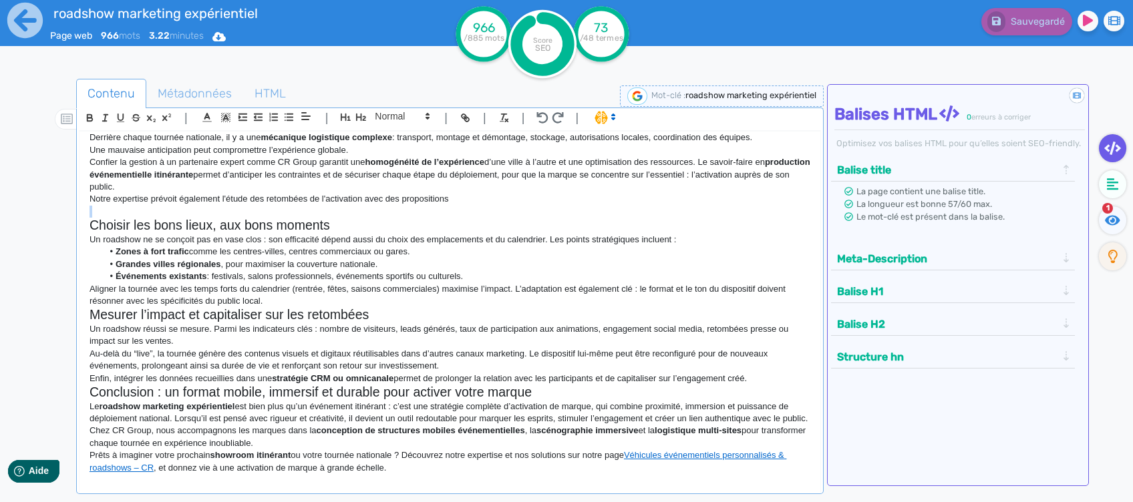
click at [456, 193] on p "Notre expertise prévoit également l'étude des retombées de l'activation avec de…" at bounding box center [450, 199] width 721 height 12
drag, startPoint x: 200, startPoint y: 196, endPoint x: 257, endPoint y: 187, distance: 56.8
click at [257, 187] on div "Roadshows et marketing expérientiel : comment créer des tournées impactantes à …" at bounding box center [449, 307] width 741 height 351
click at [323, 180] on p "Confier la gestion à un partenaire expert comme CR Group garantit une homogénéi…" at bounding box center [450, 174] width 721 height 37
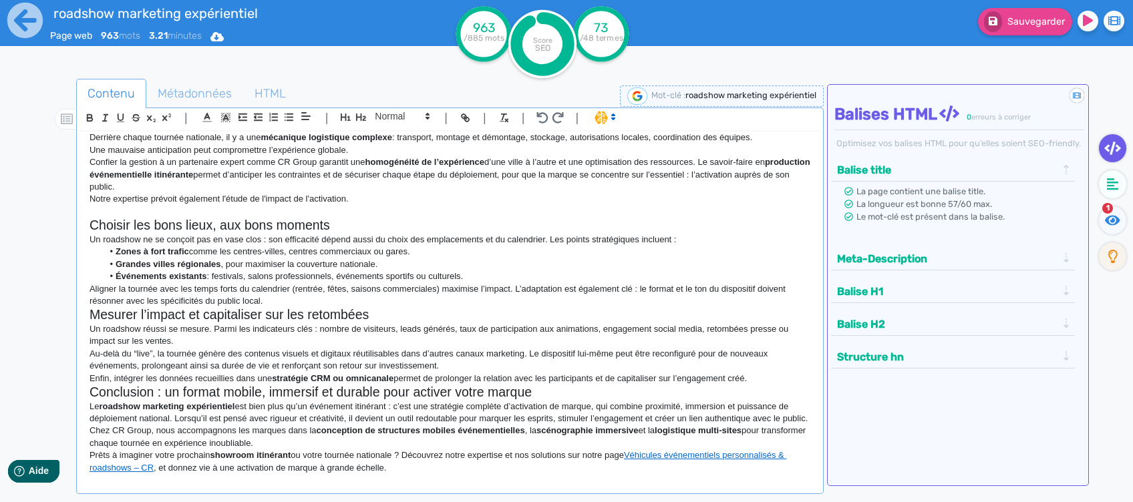
click at [323, 180] on p "Confier la gestion à un partenaire expert comme CR Group garantit une homogénéi…" at bounding box center [450, 174] width 721 height 37
click at [304, 193] on p "Notre expertise prévoit également l'étude de l'impact de l'activation." at bounding box center [450, 199] width 721 height 12
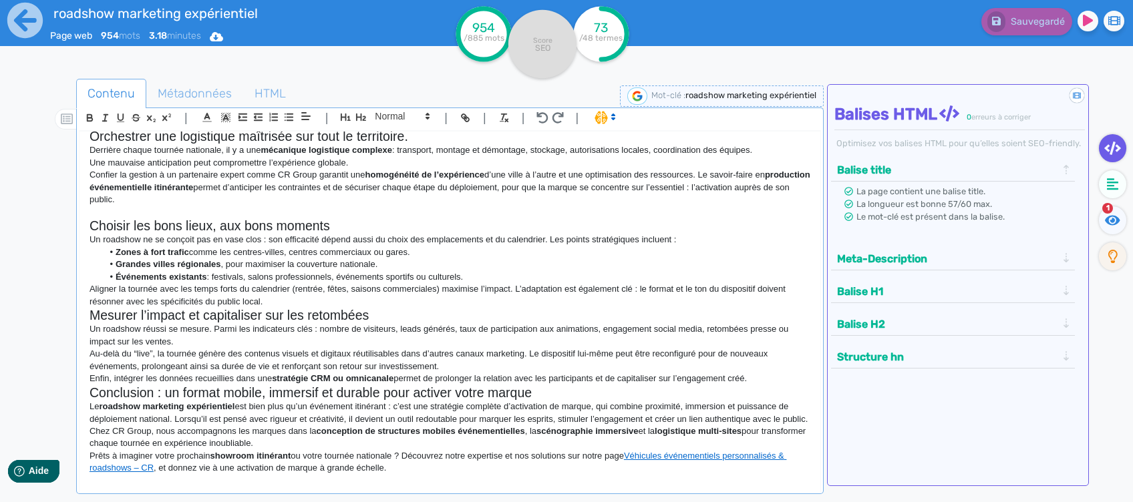
click at [766, 373] on p "Enfin, intégrer les données recueillies dans une stratégie CRM ou omnicanale pe…" at bounding box center [450, 379] width 721 height 12
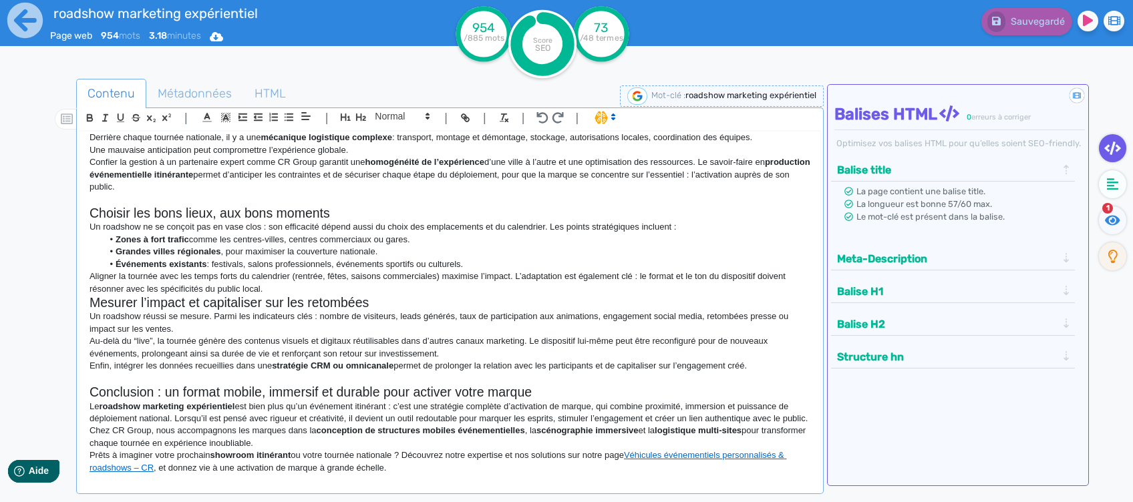
click at [320, 272] on p "Aligner la tournée avec les temps forts du calendrier (rentrée, fêtes, saisons …" at bounding box center [450, 283] width 721 height 25
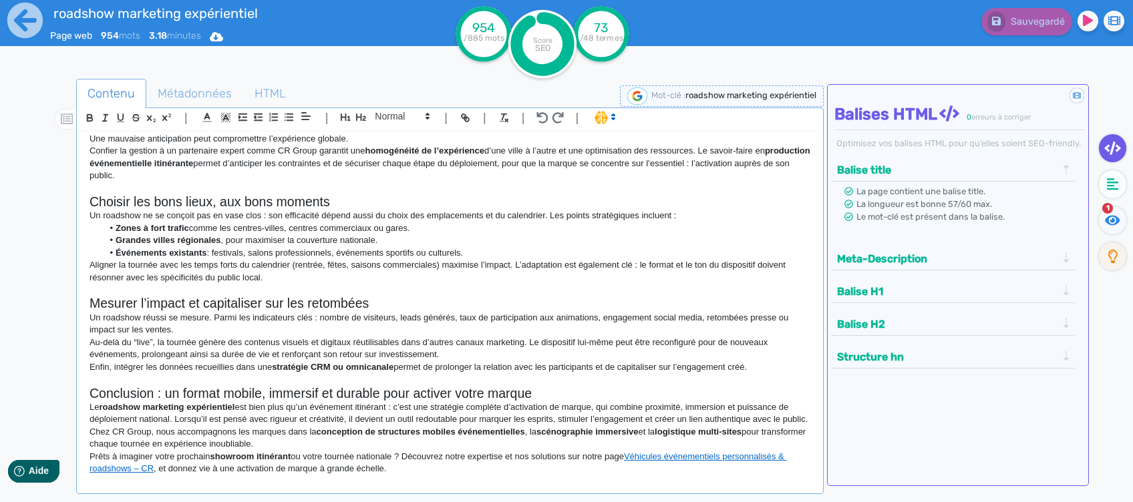
click at [213, 316] on p "Un roadshow réussi se mesure. Parmi les indicateurs clés : nombre de visiteurs,…" at bounding box center [450, 324] width 721 height 25
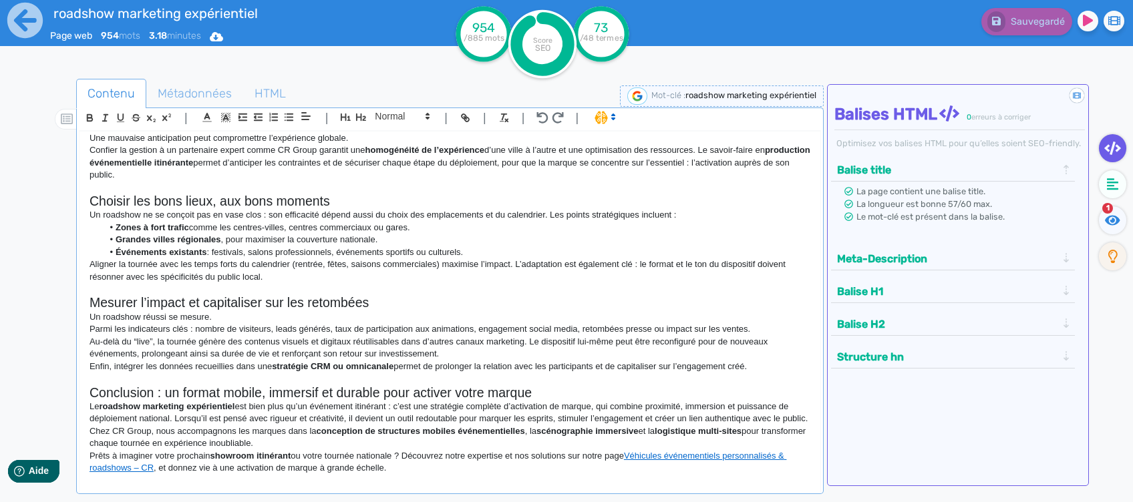
scroll to position [645, 0]
click at [542, 401] on p "Le roadshow marketing expérientiel est bien plus qu’un événement itinérant : c’…" at bounding box center [450, 413] width 721 height 25
click at [548, 385] on h2 "Conclusion : un format mobile, immersif et durable pour activer votre marque" at bounding box center [450, 392] width 721 height 15
click at [395, 283] on p at bounding box center [450, 289] width 721 height 12
click at [391, 295] on h2 "Mesurer l’impact et capitaliser sur les retombées" at bounding box center [450, 302] width 721 height 15
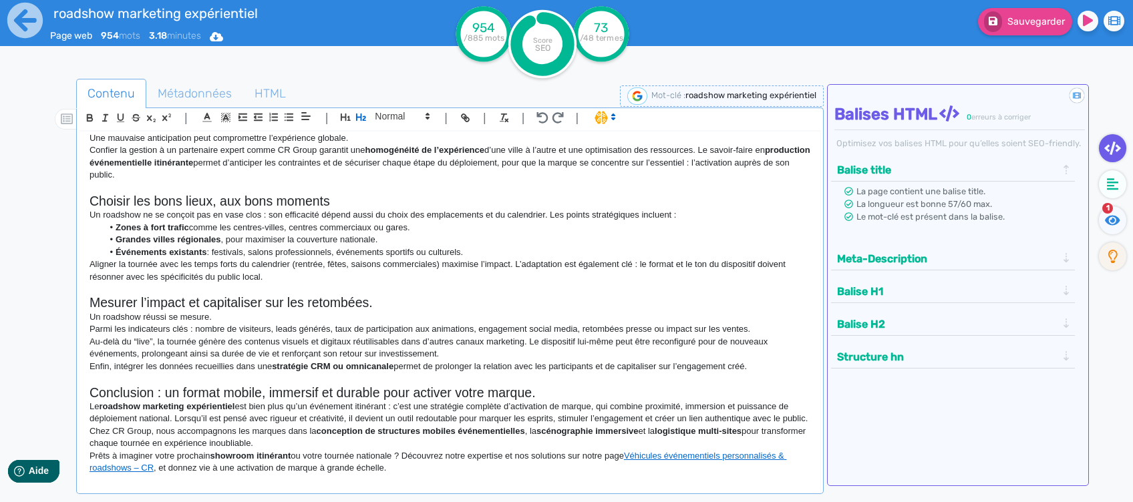
click at [335, 181] on p at bounding box center [450, 187] width 721 height 12
click at [337, 194] on h2 "Choisir les bons lieux, aux bons moments" at bounding box center [450, 201] width 721 height 15
click at [548, 430] on strong "scénographie immersive" at bounding box center [587, 431] width 102 height 10
click at [713, 455] on link "Véhicules événementiels personnalisés & roadshows – CR" at bounding box center [438, 462] width 697 height 22
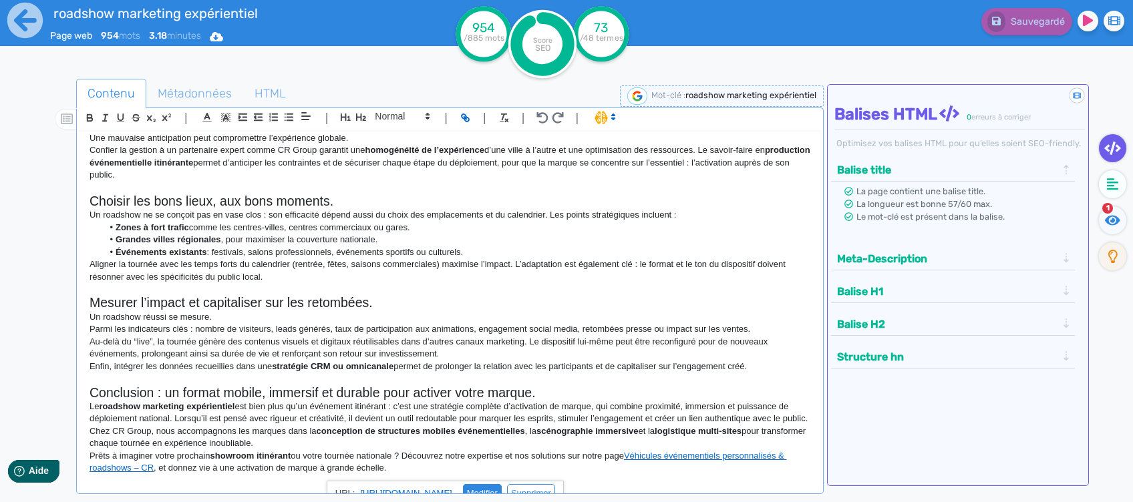
click at [482, 490] on link at bounding box center [476, 493] width 49 height 10
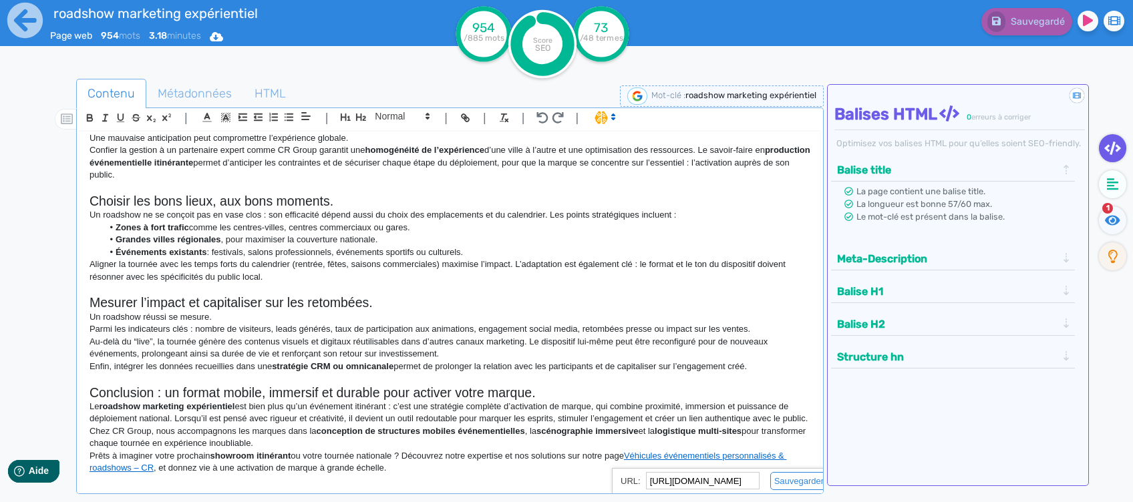
click at [727, 477] on input "[URL][DOMAIN_NAME]" at bounding box center [703, 480] width 114 height 17
paste input "crevent/vehicules-evenementiels"
type input "[URL][DOMAIN_NAME]"
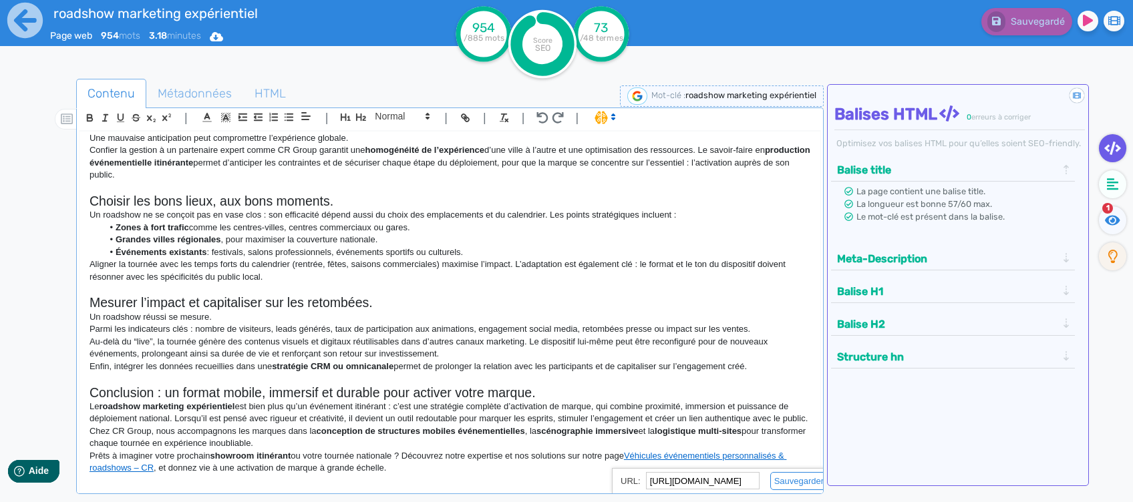
scroll to position [5, 0]
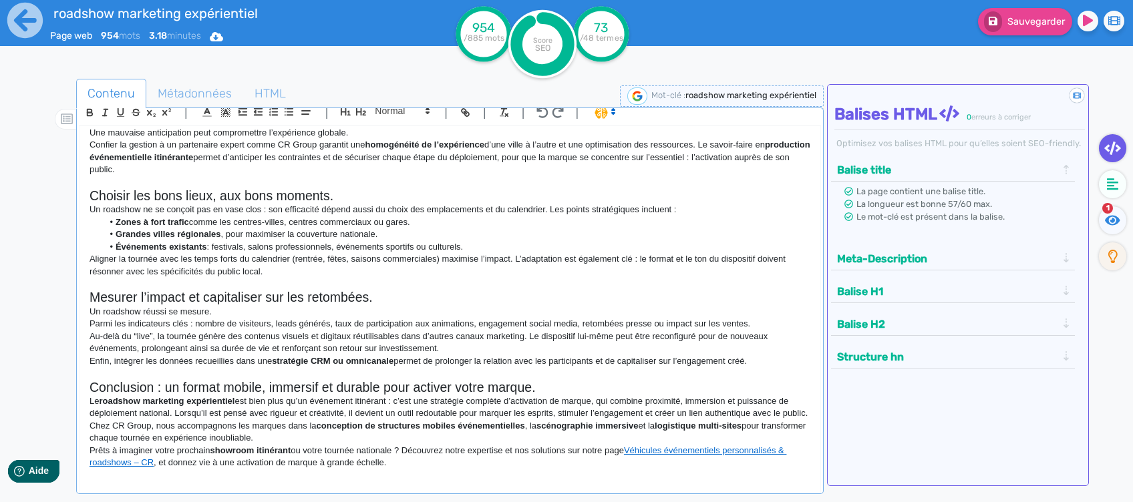
click at [671, 395] on p "Le roadshow marketing expérientiel est bien plus qu’un événement itinérant : c’…" at bounding box center [450, 407] width 721 height 25
click at [732, 454] on link "Véhicules événementiels personnalisés & roadshows – CR" at bounding box center [438, 457] width 697 height 22
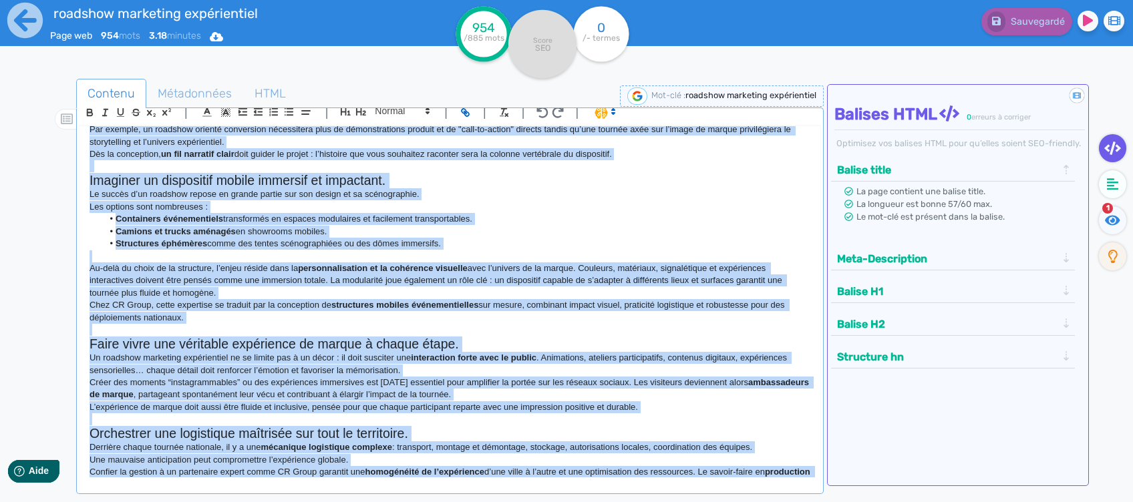
scroll to position [0, 0]
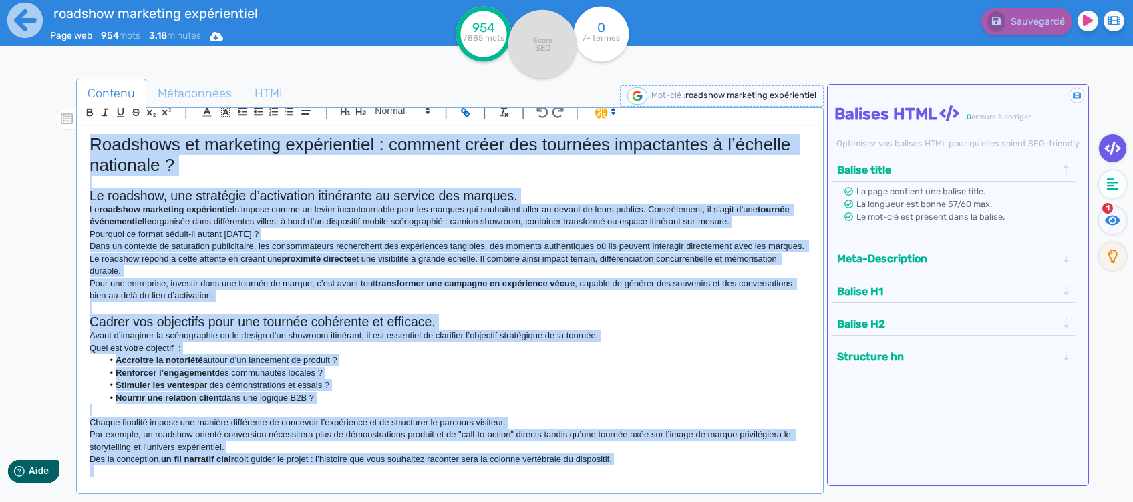
drag, startPoint x: 423, startPoint y: 464, endPoint x: 5, endPoint y: 86, distance: 563.7
click at [5, 86] on div "roadshow marketing expérientiel Page web 954 mots 3.18 minutes Html Pdf Word 95…" at bounding box center [566, 293] width 1133 height 587
copy div "Loremipsu do sitametco adipiscingel : seddoei tempo inc utlabore etdoloremag a …"
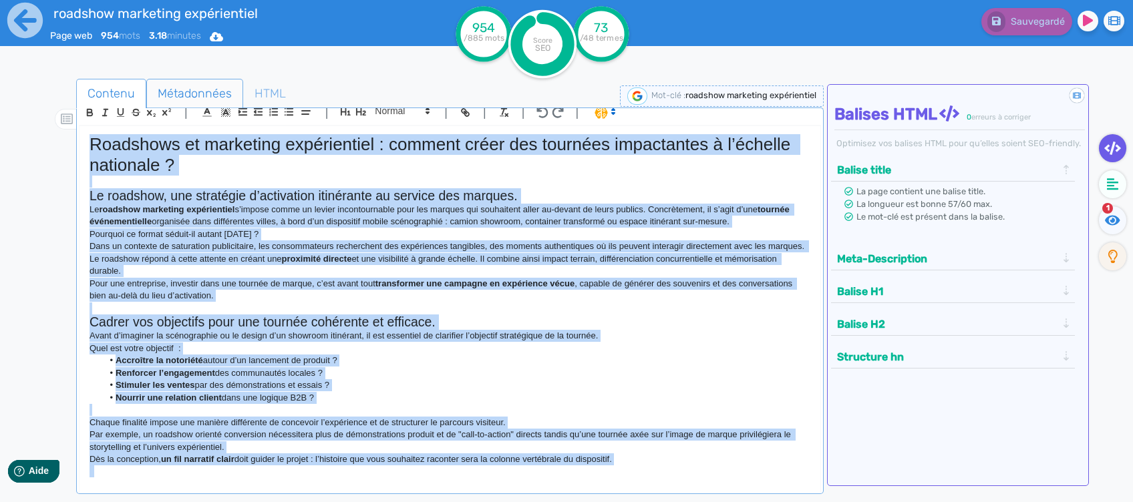
click at [207, 85] on span "Métadonnées" at bounding box center [195, 93] width 96 height 36
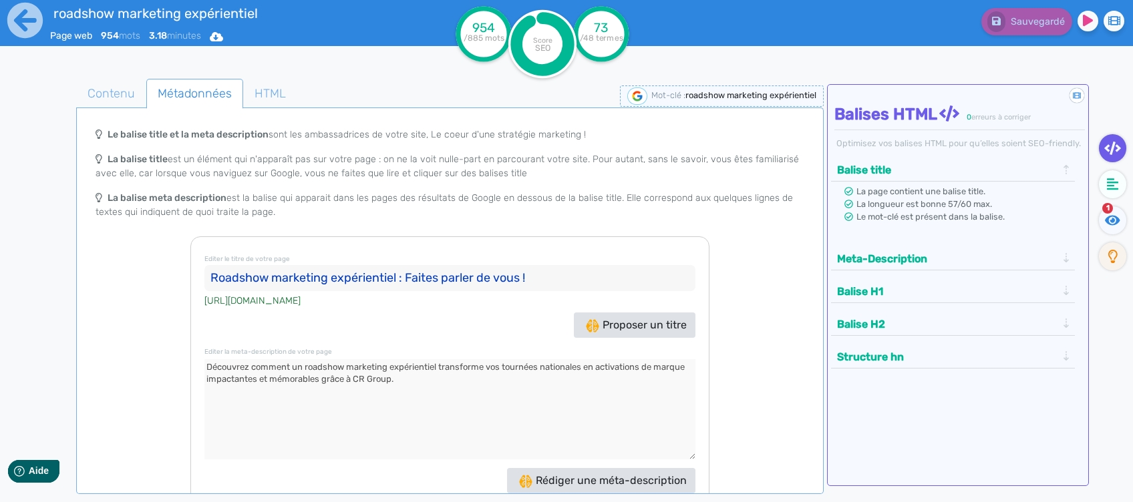
click at [430, 273] on input "Roadshow marketing expérientiel : Faites parler de vous !" at bounding box center [450, 278] width 492 height 27
click at [440, 386] on textarea at bounding box center [450, 409] width 492 height 100
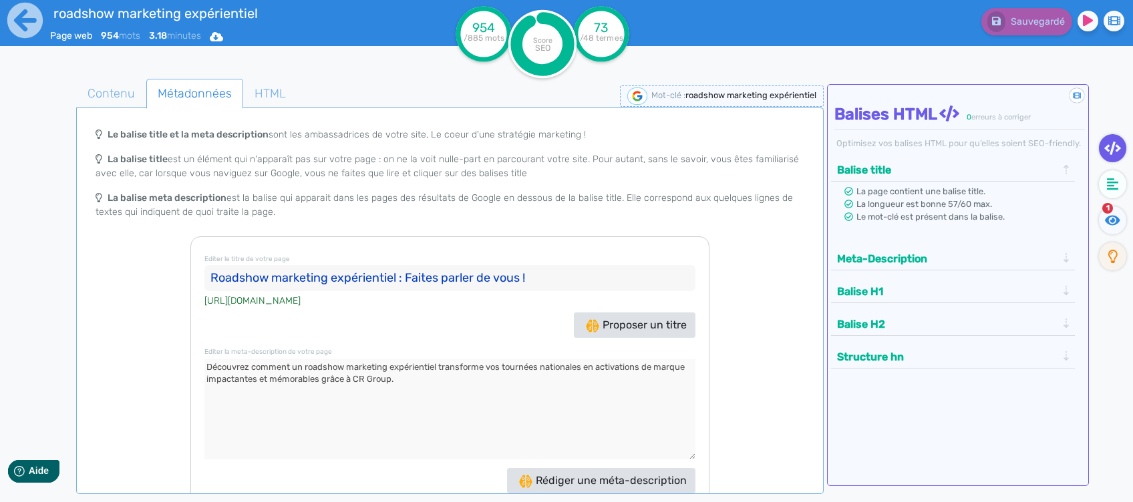
click at [440, 386] on textarea at bounding box center [450, 409] width 492 height 100
click at [118, 89] on span "Contenu" at bounding box center [111, 93] width 69 height 36
